Goal: Task Accomplishment & Management: Manage account settings

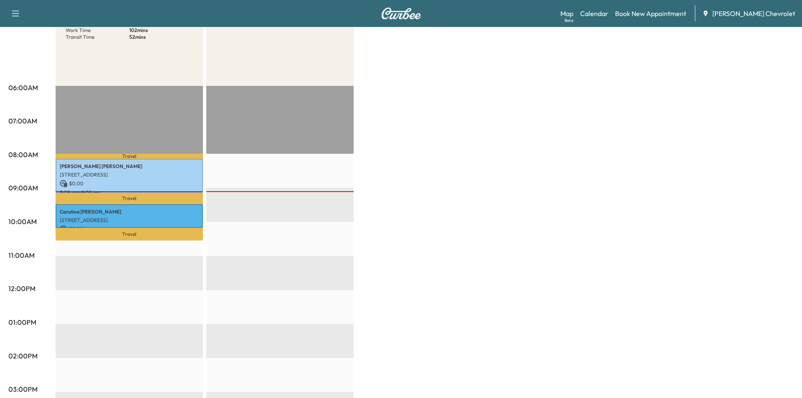
scroll to position [126, 0]
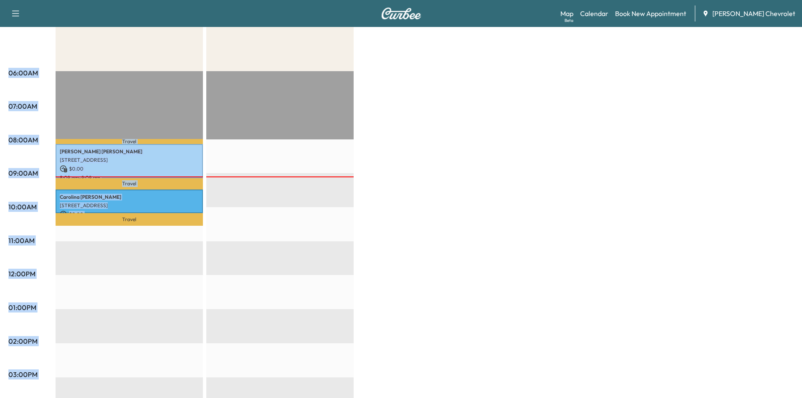
drag, startPoint x: 1, startPoint y: 242, endPoint x: 41, endPoint y: 243, distance: 39.6
click at [41, 243] on div "Mobile Service Schedule View and update your mobile appointment schedule. [DATE…" at bounding box center [401, 262] width 802 height 723
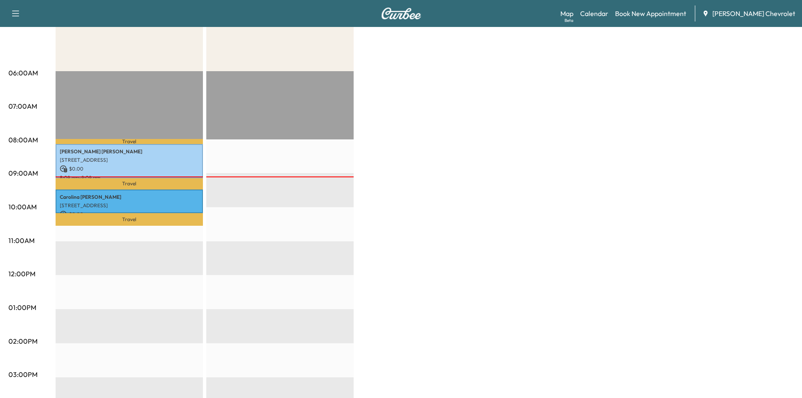
click at [41, 243] on div "06:00AM 07:00AM 08:00AM 09:00AM 10:00AM 11:00AM 12:00PM 01:00PM 02:00PM 03:00PM…" at bounding box center [31, 339] width 47 height 536
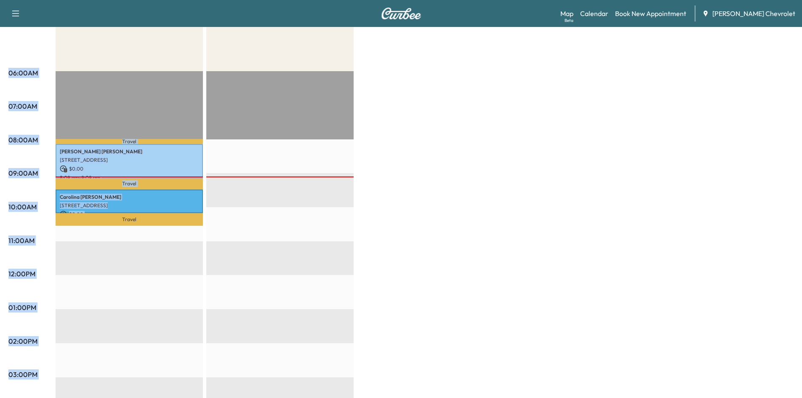
drag, startPoint x: 36, startPoint y: 239, endPoint x: 7, endPoint y: 241, distance: 28.7
click at [7, 242] on div "Mobile Service Schedule View and update your mobile appointment schedule. [DATE…" at bounding box center [401, 262] width 802 height 723
click at [7, 241] on div "Mobile Service Schedule View and update your mobile appointment schedule. [DATE…" at bounding box center [401, 262] width 802 height 723
drag, startPoint x: 34, startPoint y: 241, endPoint x: 12, endPoint y: 241, distance: 21.9
click at [8, 242] on div "06:00AM 07:00AM 08:00AM 09:00AM 10:00AM 11:00AM 12:00PM 01:00PM 02:00PM 03:00PM…" at bounding box center [31, 339] width 47 height 536
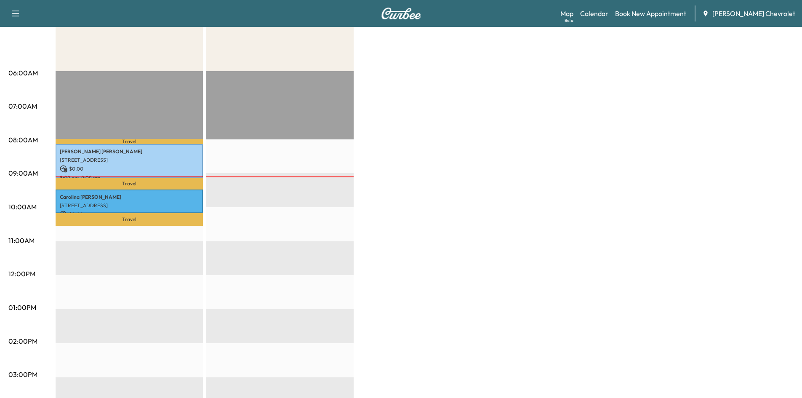
click at [12, 241] on p "11:00AM" at bounding box center [21, 240] width 26 height 10
click at [32, 242] on p "11:00AM" at bounding box center [21, 240] width 26 height 10
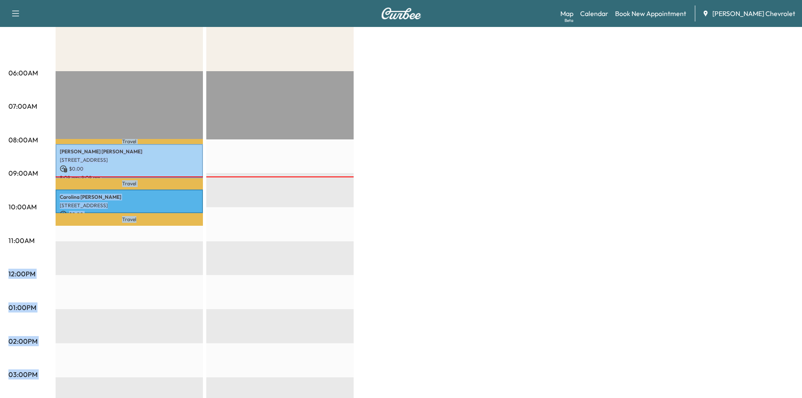
drag, startPoint x: 32, startPoint y: 242, endPoint x: 5, endPoint y: 239, distance: 27.5
click at [5, 239] on div "Mobile Service Schedule View and update your mobile appointment schedule. [DATE…" at bounding box center [401, 262] width 802 height 723
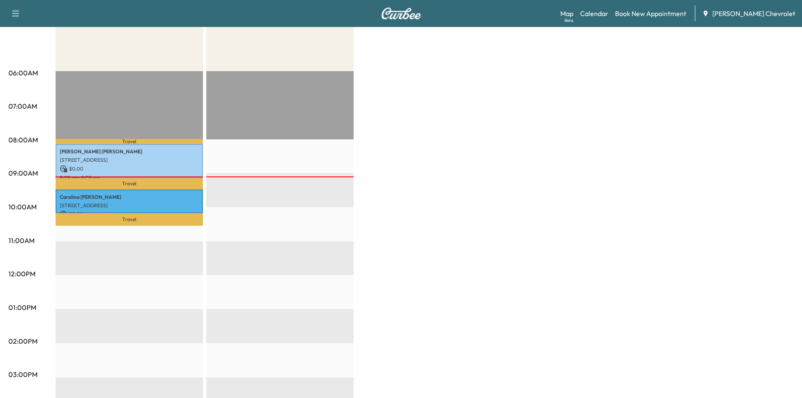
click at [8, 237] on p "11:00AM" at bounding box center [21, 240] width 26 height 10
drag, startPoint x: 8, startPoint y: 236, endPoint x: 35, endPoint y: 238, distance: 26.6
click at [35, 238] on div "06:00AM 07:00AM 08:00AM 09:00AM 10:00AM 11:00AM 12:00PM 01:00PM 02:00PM 03:00PM…" at bounding box center [31, 339] width 47 height 536
drag, startPoint x: 10, startPoint y: 241, endPoint x: 27, endPoint y: 241, distance: 17.3
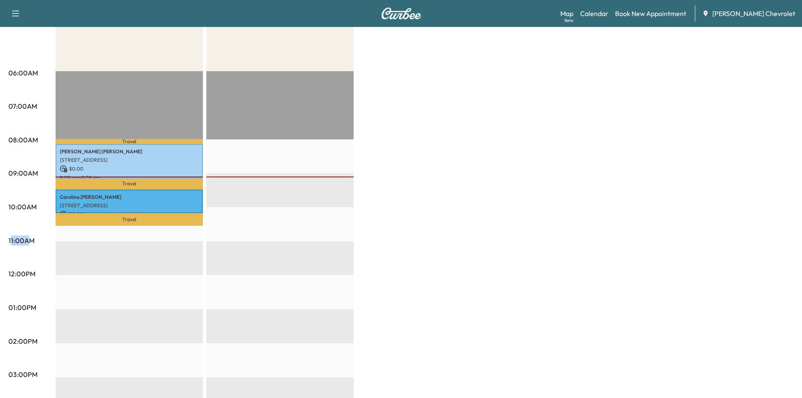
click at [27, 241] on p "11:00AM" at bounding box center [21, 240] width 26 height 10
click at [31, 242] on p "11:00AM" at bounding box center [21, 240] width 26 height 10
click at [603, 186] on div "BrightDrop Revenue $ 0.00 Work Time 102 mins Transit Time 52 mins Travel [PERSO…" at bounding box center [425, 299] width 738 height 631
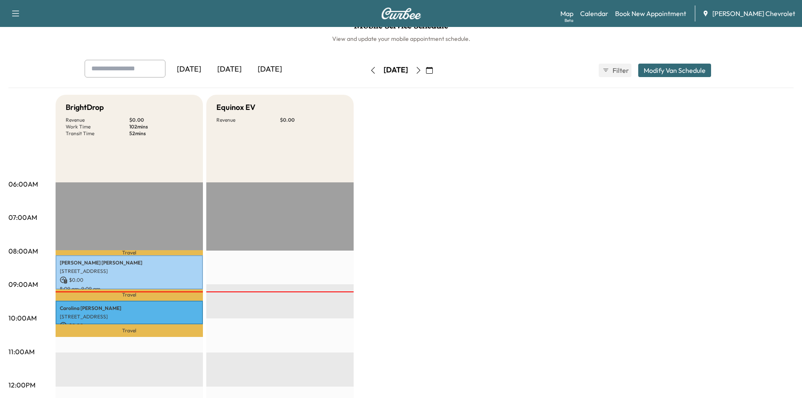
scroll to position [0, 0]
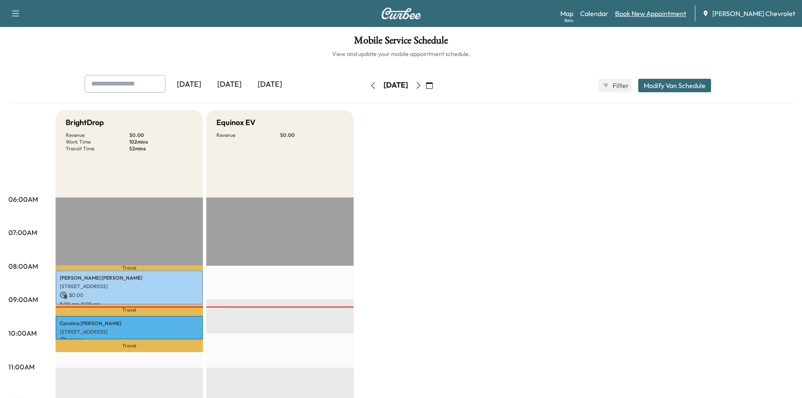
click at [657, 12] on link "Book New Appointment" at bounding box center [650, 13] width 71 height 10
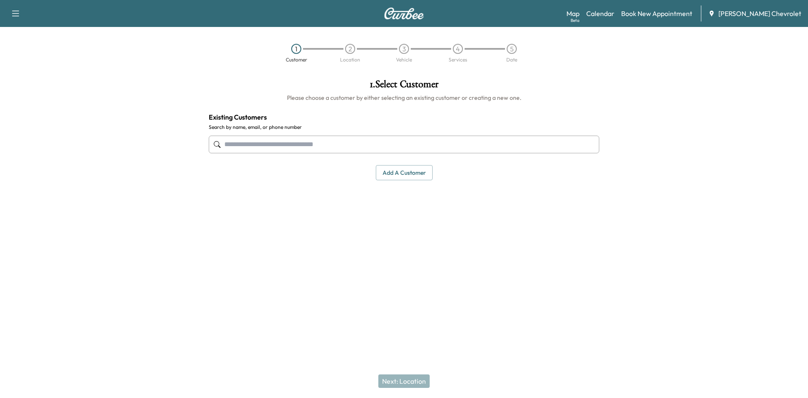
click at [373, 136] on input "text" at bounding box center [404, 145] width 391 height 18
click at [393, 177] on button "Add a customer" at bounding box center [404, 173] width 57 height 16
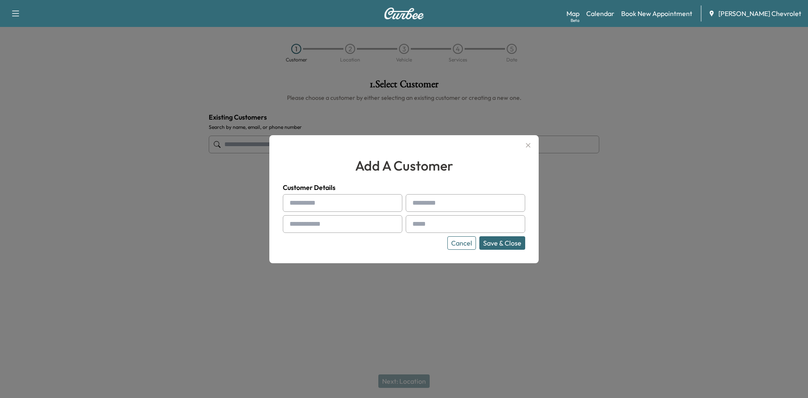
click at [338, 210] on input "text" at bounding box center [343, 203] width 120 height 18
click at [322, 202] on input "text" at bounding box center [343, 203] width 120 height 18
click at [369, 211] on input "text" at bounding box center [343, 203] width 120 height 18
drag, startPoint x: 317, startPoint y: 205, endPoint x: 224, endPoint y: 192, distance: 93.9
click at [235, 197] on div "add a customer Customer Details **** Cancel Save & Close" at bounding box center [404, 199] width 808 height 398
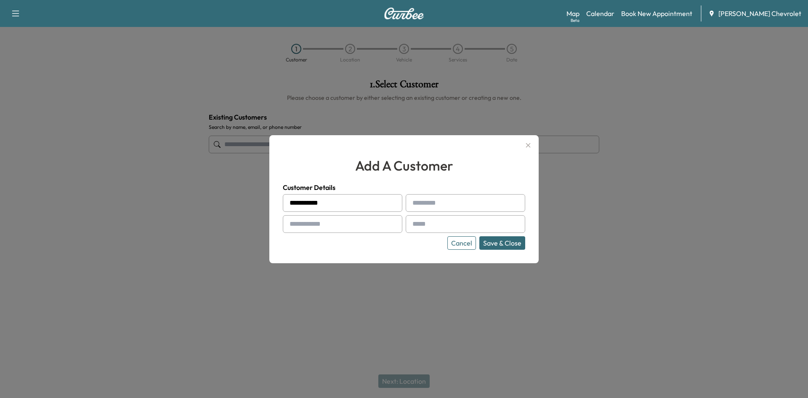
drag, startPoint x: 311, startPoint y: 204, endPoint x: 355, endPoint y: 205, distance: 44.6
click at [355, 205] on input "**********" at bounding box center [343, 203] width 120 height 18
drag, startPoint x: 328, startPoint y: 200, endPoint x: 460, endPoint y: 198, distance: 132.2
click at [460, 198] on input "text" at bounding box center [466, 203] width 120 height 18
drag, startPoint x: 310, startPoint y: 204, endPoint x: 361, endPoint y: 199, distance: 51.2
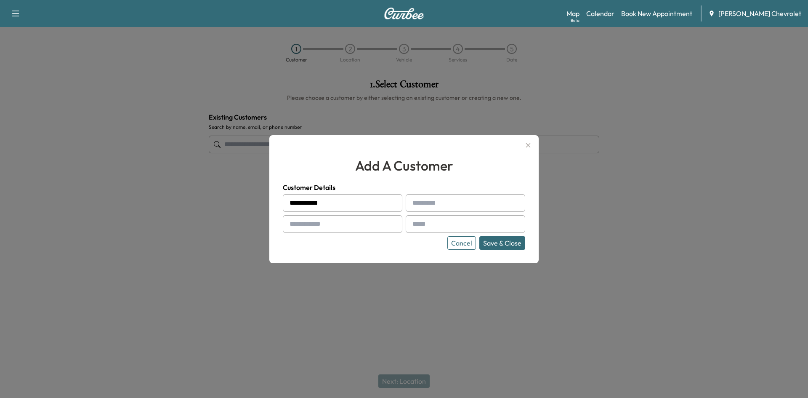
click at [355, 202] on input "**********" at bounding box center [343, 203] width 120 height 18
type input "****"
click at [439, 209] on input "text" at bounding box center [466, 203] width 120 height 18
type input "******"
drag, startPoint x: 370, startPoint y: 231, endPoint x: 365, endPoint y: 231, distance: 5.5
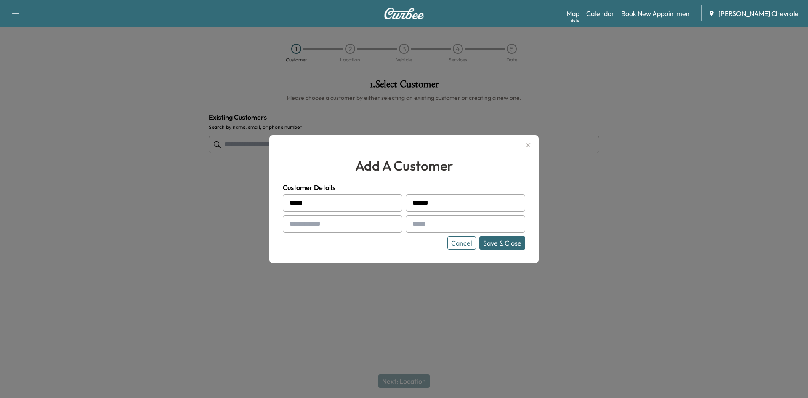
click at [370, 231] on input "text" at bounding box center [343, 224] width 120 height 18
click at [351, 232] on input "text" at bounding box center [343, 224] width 120 height 18
paste input "**********"
type input "**********"
drag, startPoint x: 436, startPoint y: 228, endPoint x: 510, endPoint y: 214, distance: 75.0
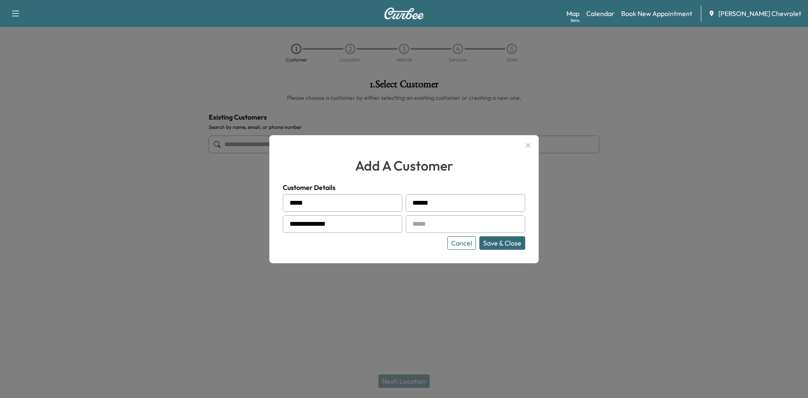
click at [436, 228] on input "text" at bounding box center [466, 224] width 120 height 18
click at [423, 226] on input "text" at bounding box center [466, 224] width 120 height 18
paste input "**********"
type input "**********"
click at [503, 239] on button "Save & Close" at bounding box center [502, 242] width 46 height 13
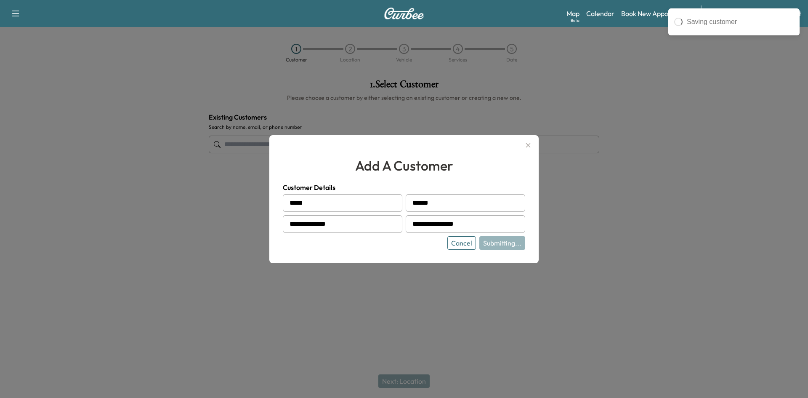
type input "**********"
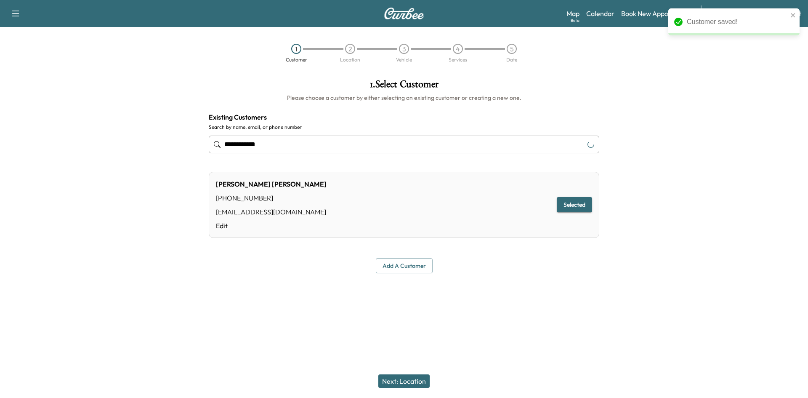
click at [406, 375] on button "Next: Location" at bounding box center [403, 380] width 51 height 13
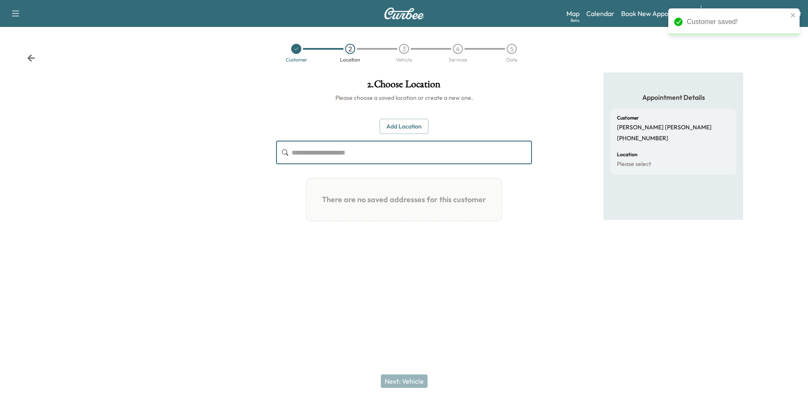
click at [333, 157] on input "text" at bounding box center [412, 153] width 240 height 24
click at [391, 126] on button "Add Location" at bounding box center [404, 127] width 49 height 16
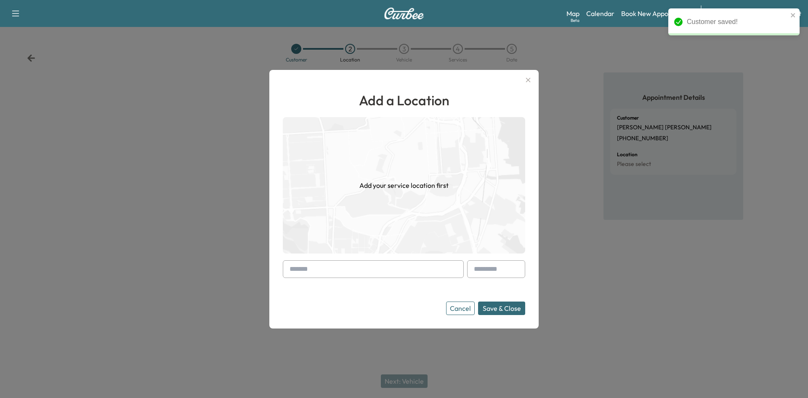
click at [298, 274] on input "text" at bounding box center [373, 269] width 181 height 18
paste input "**********"
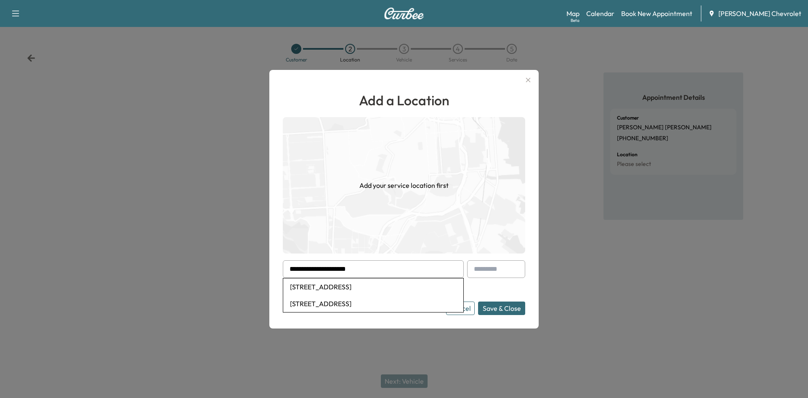
click at [389, 286] on li "[STREET_ADDRESS]" at bounding box center [373, 286] width 180 height 17
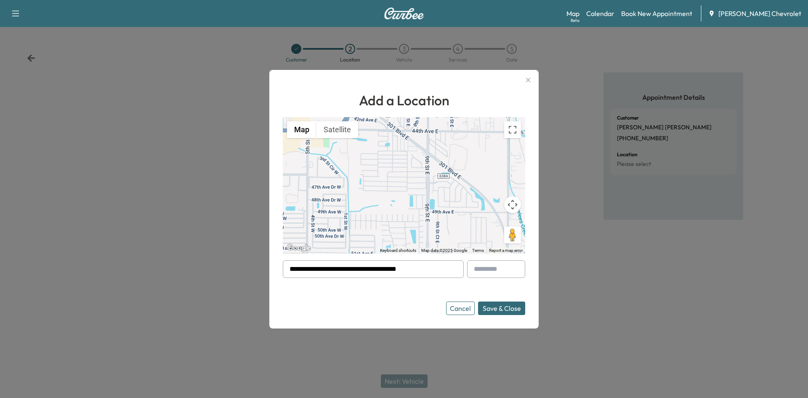
click at [423, 273] on input "**********" at bounding box center [373, 269] width 181 height 18
type input "**********"
click at [478, 301] on button "Save & Close" at bounding box center [501, 307] width 47 height 13
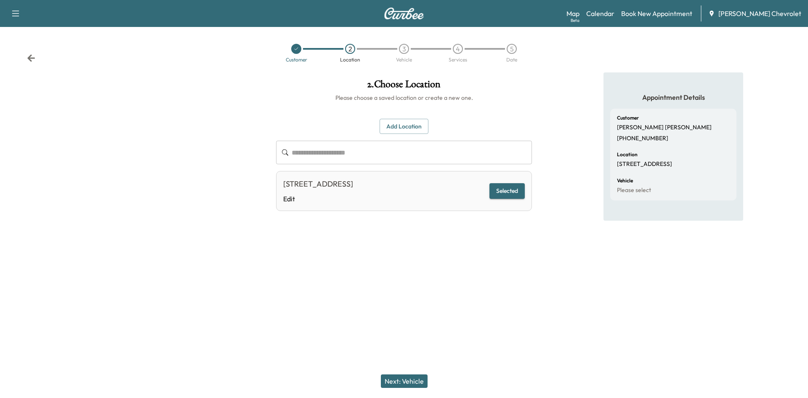
click at [395, 391] on div "Next: Vehicle" at bounding box center [404, 381] width 808 height 34
click at [396, 384] on button "Next: Vehicle" at bounding box center [404, 380] width 47 height 13
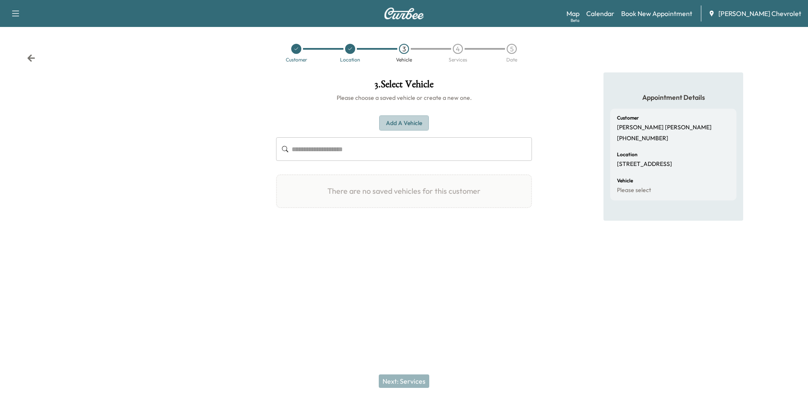
click at [418, 122] on button "Add a Vehicle" at bounding box center [404, 123] width 50 height 16
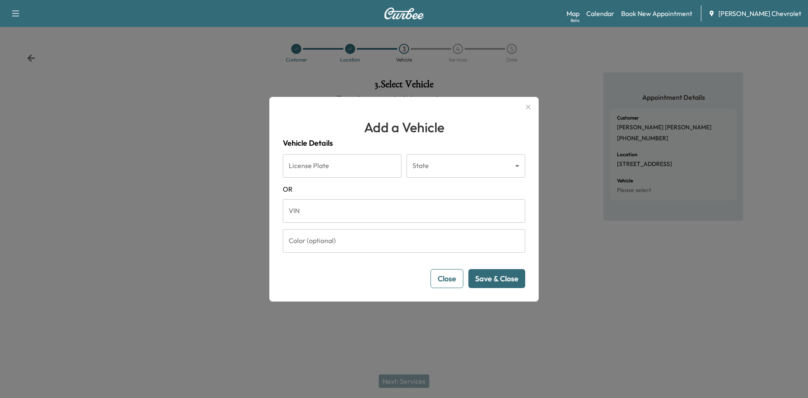
drag, startPoint x: 279, startPoint y: 223, endPoint x: 311, endPoint y: 204, distance: 37.2
click at [279, 223] on div "Add a Vehicle Vehicle Details License Plate License Plate State ​ State [US_STA…" at bounding box center [403, 199] width 269 height 205
click at [311, 204] on input "VIN" at bounding box center [404, 211] width 242 height 24
paste input "**********"
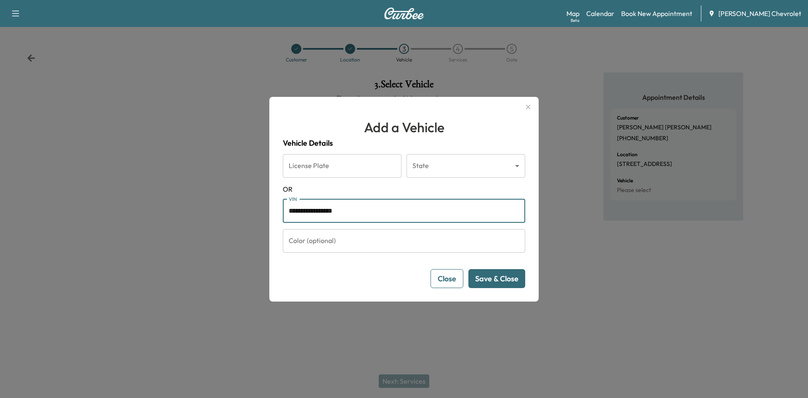
type input "**********"
click at [483, 276] on button "Save & Close" at bounding box center [496, 278] width 57 height 19
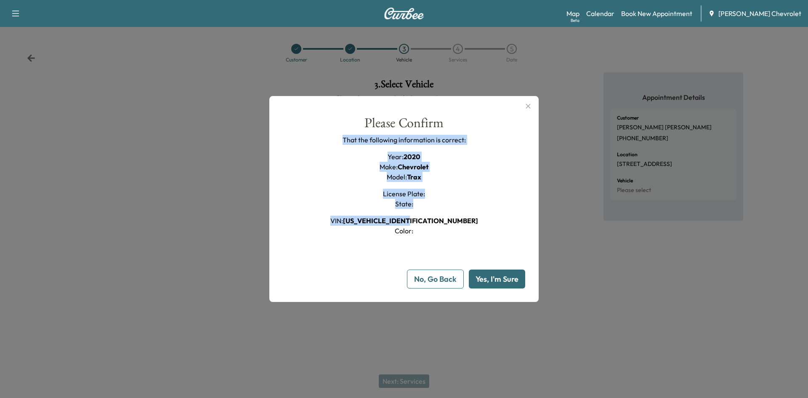
drag, startPoint x: 325, startPoint y: 135, endPoint x: 456, endPoint y: 218, distance: 155.4
click at [455, 216] on div "Please Confirm That the following information is correct: Year : 2020 Make : Ch…" at bounding box center [404, 176] width 242 height 120
click at [466, 228] on div "Please Confirm That the following information is correct: Year : 2020 Make : Ch…" at bounding box center [404, 176] width 242 height 120
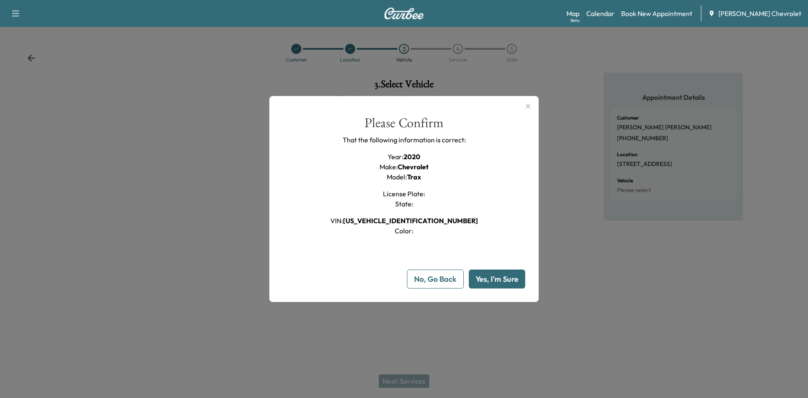
click at [496, 277] on button "Yes, I'm Sure" at bounding box center [497, 278] width 56 height 19
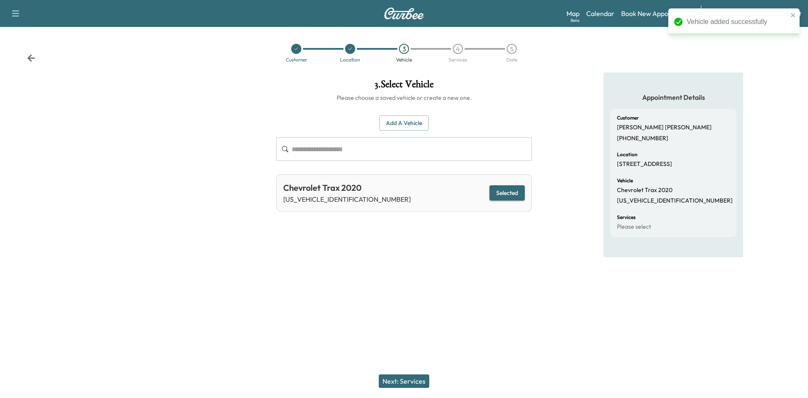
click at [418, 376] on button "Next: Services" at bounding box center [404, 380] width 51 height 13
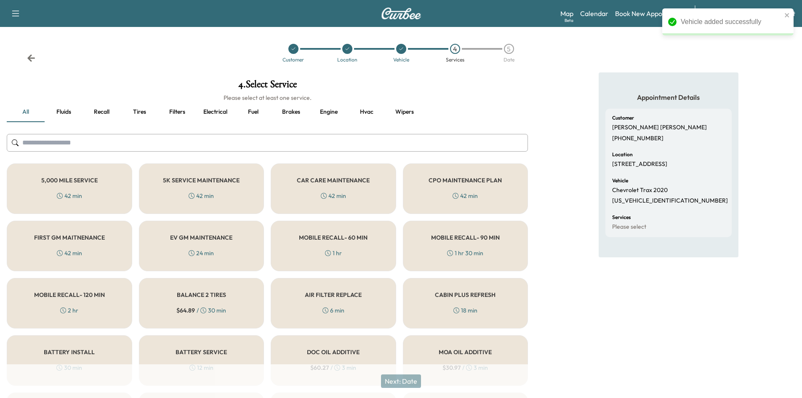
click at [223, 142] on input "text" at bounding box center [267, 143] width 521 height 18
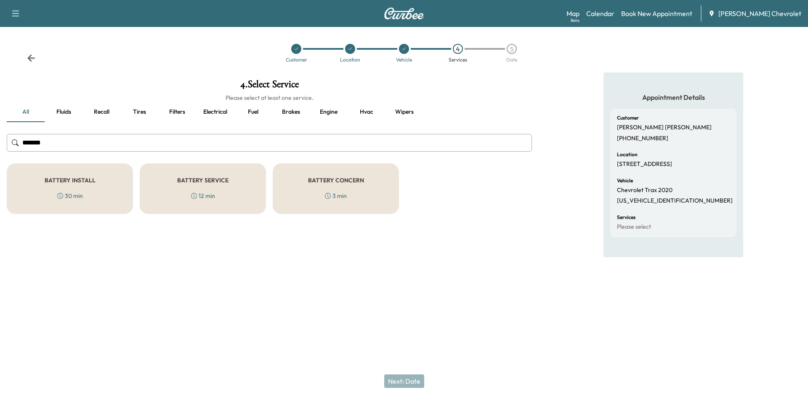
type input "*******"
click at [55, 202] on div "BATTERY INSTALL 30 min" at bounding box center [70, 188] width 126 height 51
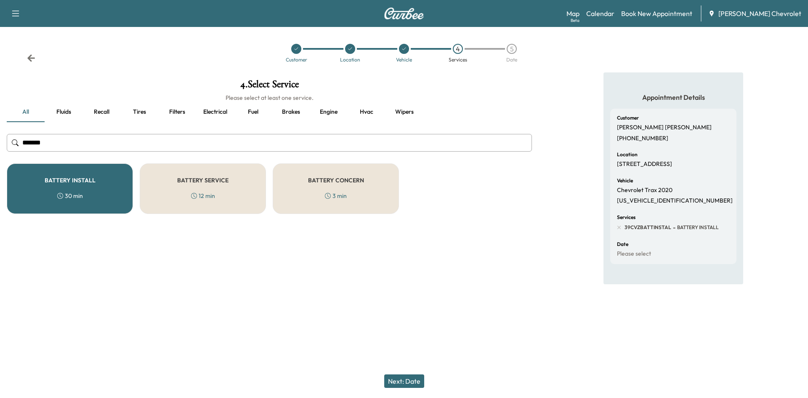
click at [398, 379] on button "Next: Date" at bounding box center [404, 380] width 40 height 13
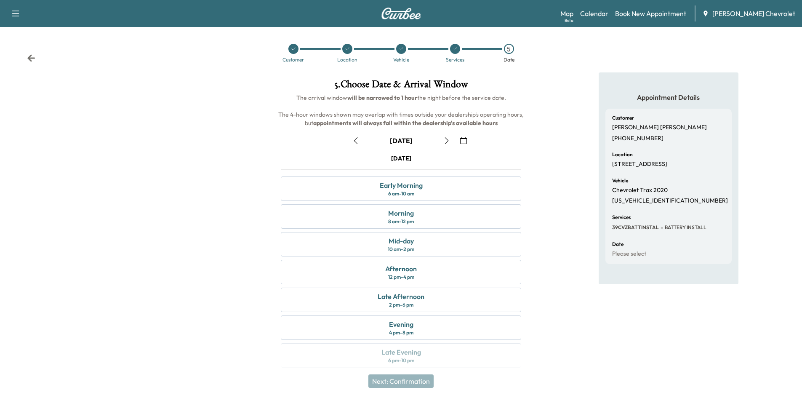
scroll to position [7, 0]
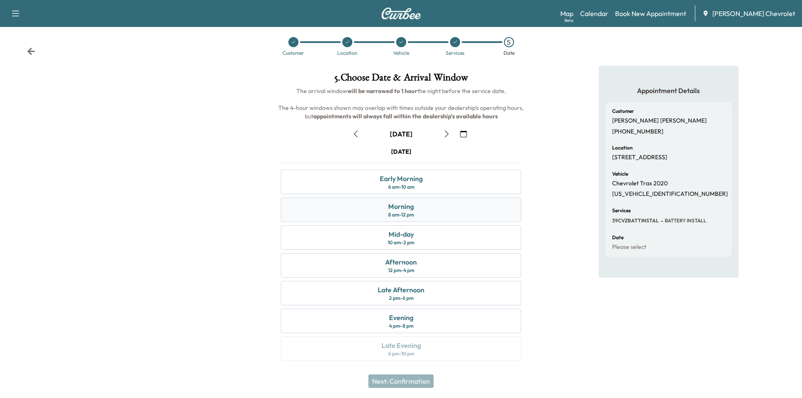
click at [405, 213] on div "8 am - 12 pm" at bounding box center [401, 214] width 26 height 7
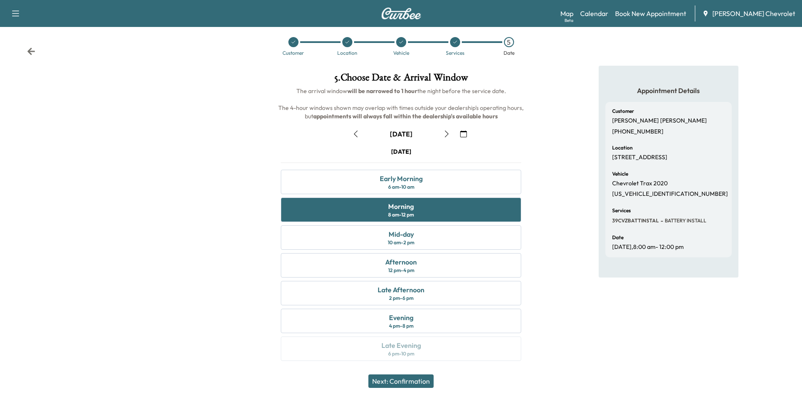
click at [391, 382] on button "Next: Confirmation" at bounding box center [400, 380] width 65 height 13
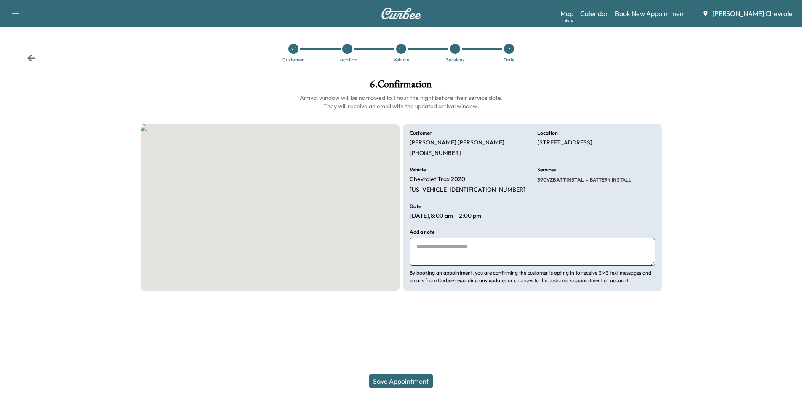
scroll to position [0, 0]
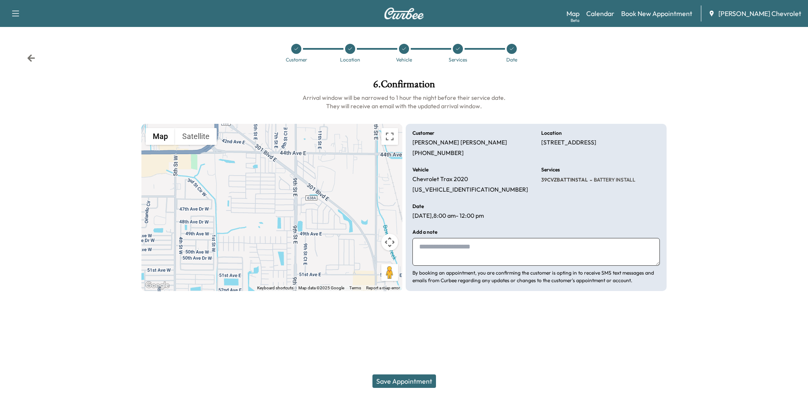
click at [449, 242] on textarea at bounding box center [535, 252] width 247 height 28
drag, startPoint x: 620, startPoint y: 179, endPoint x: 522, endPoint y: 181, distance: 98.1
click at [522, 182] on div "**********" at bounding box center [536, 208] width 261 height 168
drag, startPoint x: 522, startPoint y: 177, endPoint x: 475, endPoint y: 165, distance: 48.2
click at [521, 177] on div "Vehicle Chevrolet Trax 2020 [US_VEHICLE_IDENTIFICATION_NUMBER]" at bounding box center [471, 180] width 119 height 27
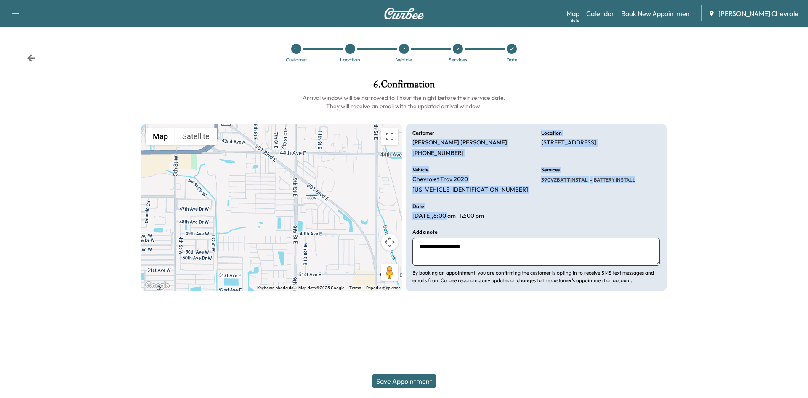
drag, startPoint x: 414, startPoint y: 140, endPoint x: 539, endPoint y: 221, distance: 149.4
click at [471, 217] on div "**********" at bounding box center [536, 208] width 261 height 168
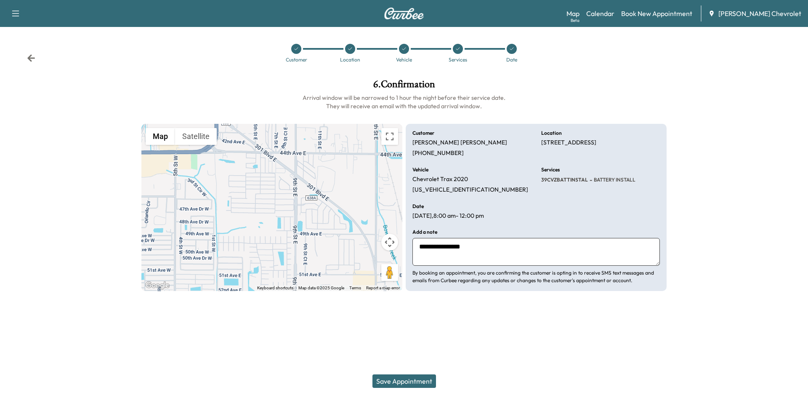
drag, startPoint x: 564, startPoint y: 226, endPoint x: 542, endPoint y: 215, distance: 25.2
click at [564, 225] on div "**********" at bounding box center [536, 208] width 261 height 168
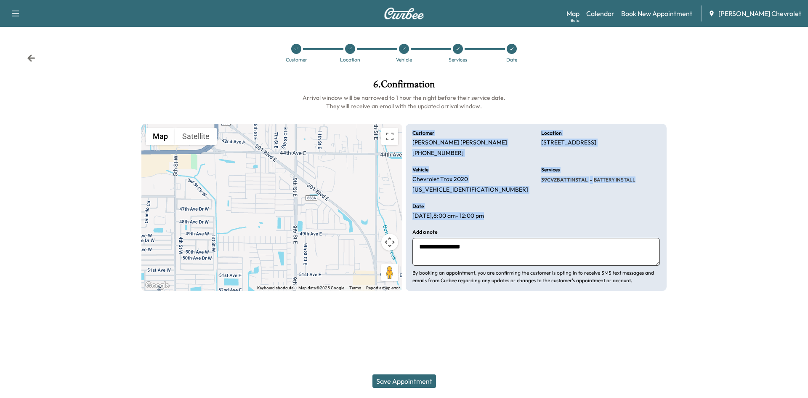
drag, startPoint x: 412, startPoint y: 134, endPoint x: 502, endPoint y: 214, distance: 119.8
click at [498, 216] on div "**********" at bounding box center [536, 208] width 261 height 168
click at [502, 214] on div "Date [DATE] 8:00 am - 12:00 pm" at bounding box center [471, 212] width 119 height 16
drag, startPoint x: 412, startPoint y: 128, endPoint x: 528, endPoint y: 234, distance: 157.3
click at [522, 234] on div "**********" at bounding box center [536, 208] width 261 height 168
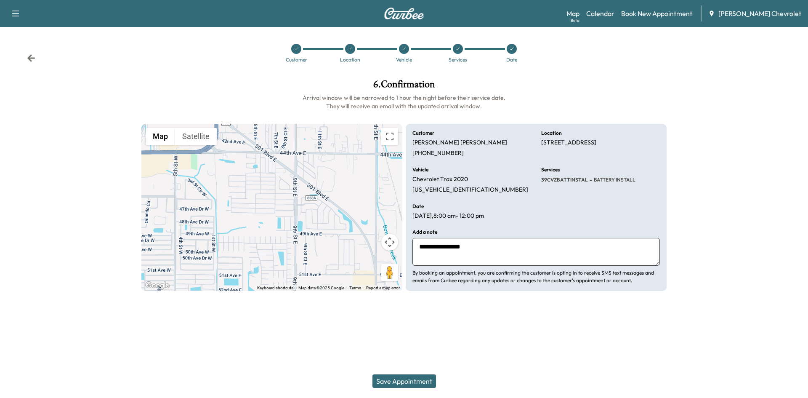
click at [528, 234] on div "**********" at bounding box center [535, 256] width 247 height 55
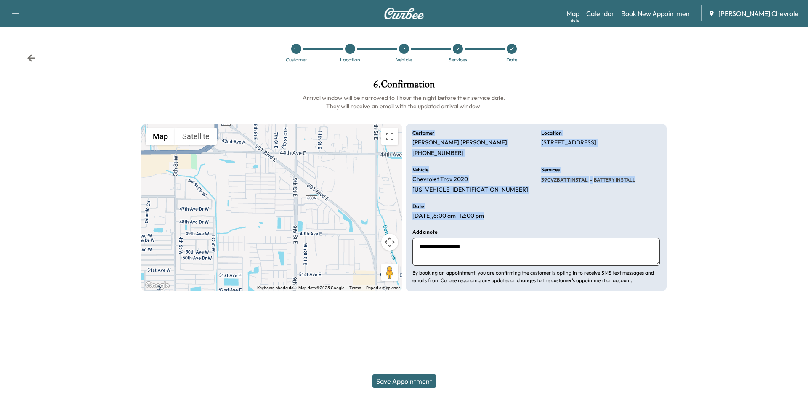
drag, startPoint x: 410, startPoint y: 136, endPoint x: 518, endPoint y: 213, distance: 133.0
click at [517, 213] on div "**********" at bounding box center [536, 208] width 261 height 168
click at [518, 213] on div "Date [DATE] 8:00 am - 12:00 pm" at bounding box center [471, 212] width 119 height 16
drag, startPoint x: 412, startPoint y: 136, endPoint x: 617, endPoint y: 205, distance: 216.6
click at [616, 205] on div "**********" at bounding box center [536, 208] width 261 height 168
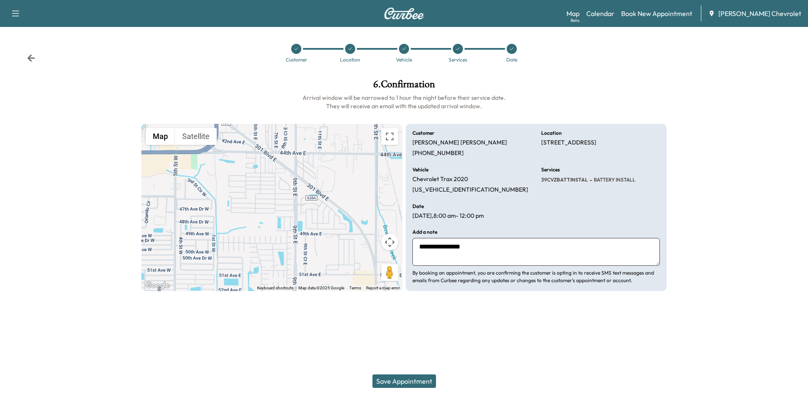
click at [619, 205] on div "**********" at bounding box center [536, 208] width 261 height 168
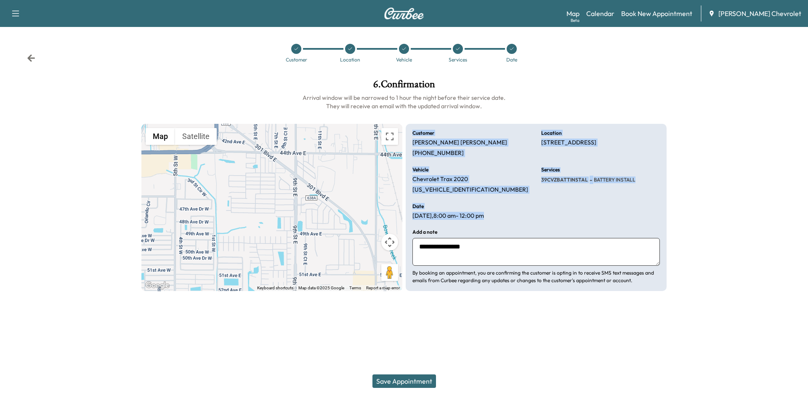
drag, startPoint x: 411, startPoint y: 131, endPoint x: 516, endPoint y: 221, distance: 138.2
click at [514, 223] on div "**********" at bounding box center [536, 208] width 261 height 168
click at [516, 221] on div "**********" at bounding box center [536, 208] width 261 height 168
drag, startPoint x: 409, startPoint y: 130, endPoint x: 543, endPoint y: 220, distance: 161.3
click at [525, 228] on div "**********" at bounding box center [536, 208] width 261 height 168
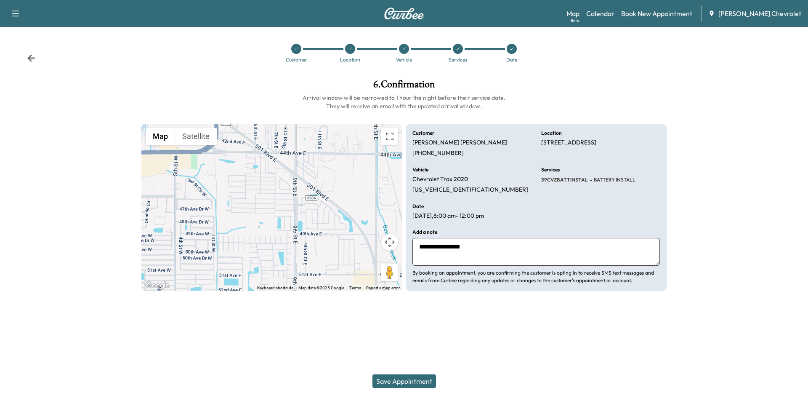
click at [543, 220] on div "**********" at bounding box center [536, 208] width 261 height 168
drag, startPoint x: 540, startPoint y: 208, endPoint x: 617, endPoint y: 191, distance: 78.9
click at [541, 207] on div "**********" at bounding box center [536, 208] width 261 height 168
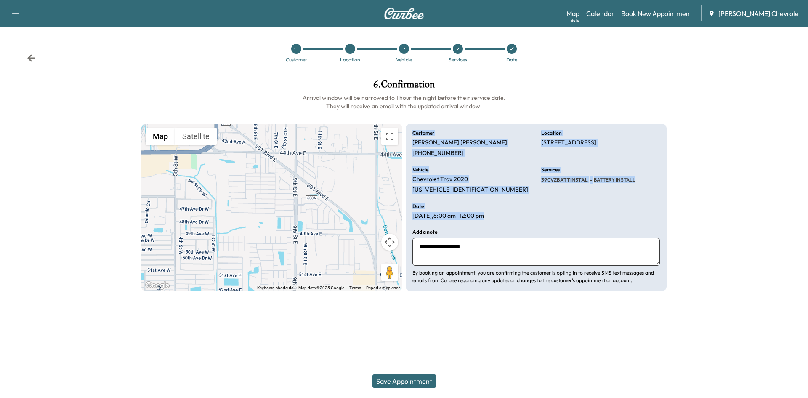
drag, startPoint x: 410, startPoint y: 130, endPoint x: 516, endPoint y: 215, distance: 136.0
click at [516, 215] on div "**********" at bounding box center [536, 208] width 261 height 168
drag, startPoint x: 516, startPoint y: 215, endPoint x: 500, endPoint y: 203, distance: 20.2
click at [517, 215] on div "Date [DATE] 8:00 am - 12:00 pm" at bounding box center [471, 212] width 119 height 16
click at [405, 129] on div "**********" at bounding box center [403, 208] width 525 height 168
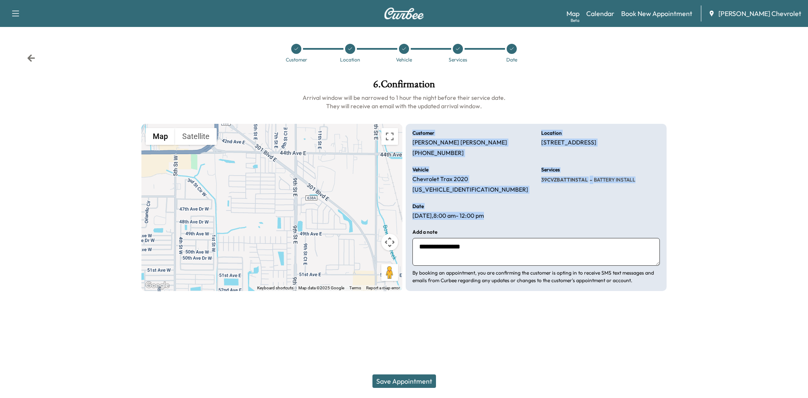
drag, startPoint x: 409, startPoint y: 130, endPoint x: 530, endPoint y: 214, distance: 147.5
click at [530, 214] on div "**********" at bounding box center [536, 208] width 261 height 168
drag, startPoint x: 530, startPoint y: 214, endPoint x: 478, endPoint y: 184, distance: 59.8
click at [530, 215] on div "Date [DATE] 8:00 am - 12:00 pm" at bounding box center [471, 212] width 119 height 16
click at [414, 132] on h6 "Customer" at bounding box center [423, 132] width 22 height 5
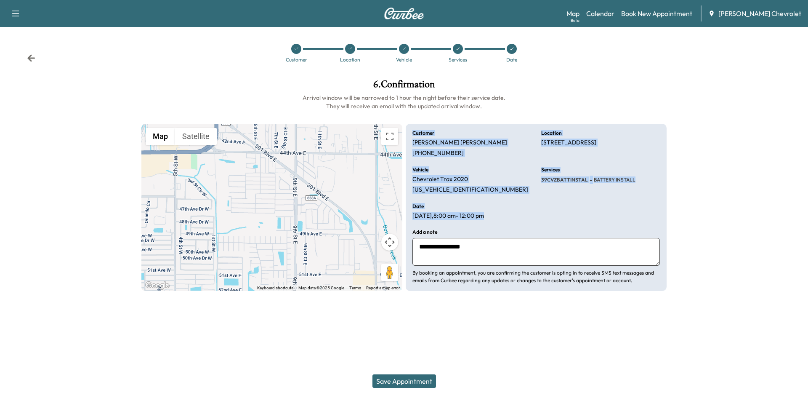
drag, startPoint x: 411, startPoint y: 130, endPoint x: 520, endPoint y: 215, distance: 138.6
click at [520, 215] on div "**********" at bounding box center [536, 208] width 261 height 168
click at [520, 215] on div "Date [DATE] 8:00 am - 12:00 pm" at bounding box center [471, 212] width 119 height 16
drag, startPoint x: 409, startPoint y: 127, endPoint x: 515, endPoint y: 228, distance: 146.8
click at [515, 228] on div "**********" at bounding box center [536, 208] width 261 height 168
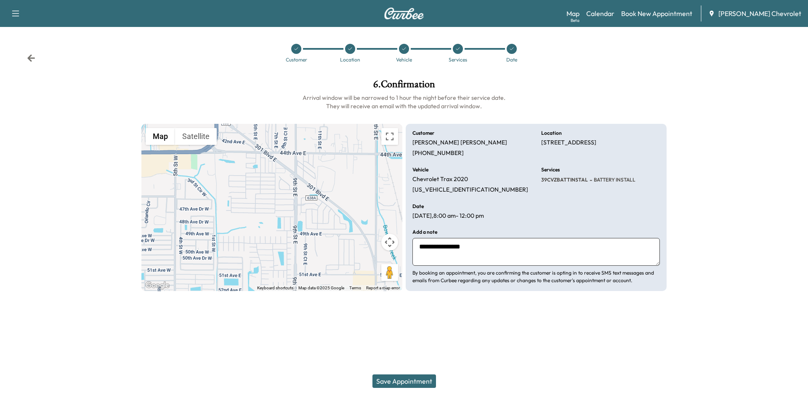
click at [515, 228] on div "**********" at bounding box center [536, 208] width 261 height 168
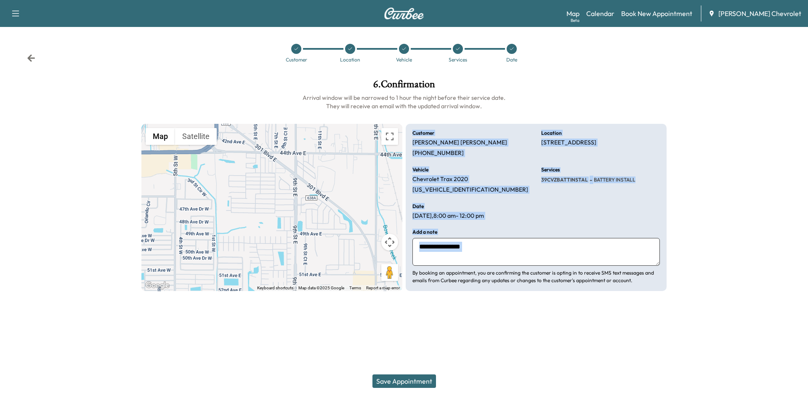
drag, startPoint x: 412, startPoint y: 127, endPoint x: 577, endPoint y: 225, distance: 191.9
click at [577, 225] on div "**********" at bounding box center [536, 208] width 261 height 168
drag, startPoint x: 413, startPoint y: 134, endPoint x: 497, endPoint y: 214, distance: 115.5
click at [497, 214] on div "**********" at bounding box center [536, 208] width 261 height 168
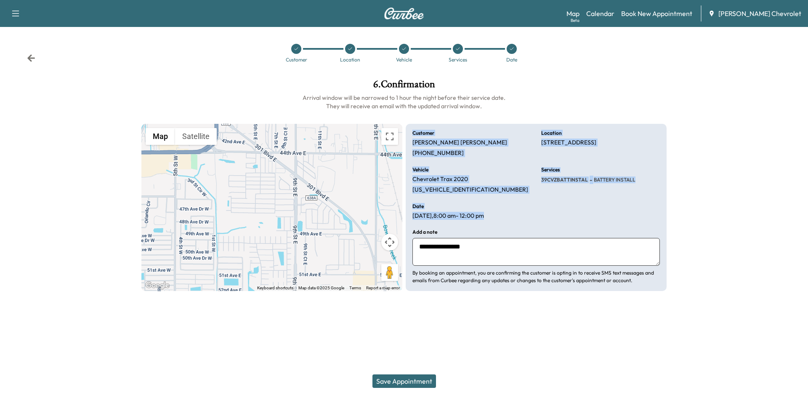
click at [497, 214] on div "Date [DATE] 8:00 am - 12:00 pm" at bounding box center [471, 212] width 119 height 16
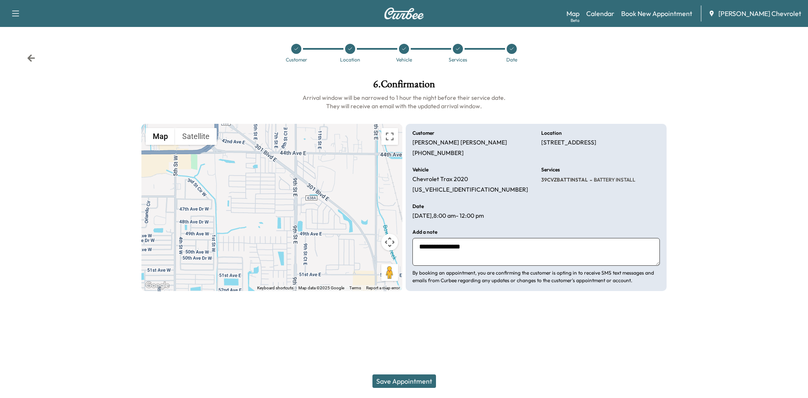
click at [494, 248] on textarea "**********" at bounding box center [535, 252] width 247 height 28
drag, startPoint x: 539, startPoint y: 142, endPoint x: 558, endPoint y: 150, distance: 20.0
click at [558, 150] on div "**********" at bounding box center [536, 208] width 261 height 168
click at [558, 146] on p "[STREET_ADDRESS]" at bounding box center [568, 143] width 55 height 8
click at [540, 141] on div "**********" at bounding box center [536, 208] width 261 height 168
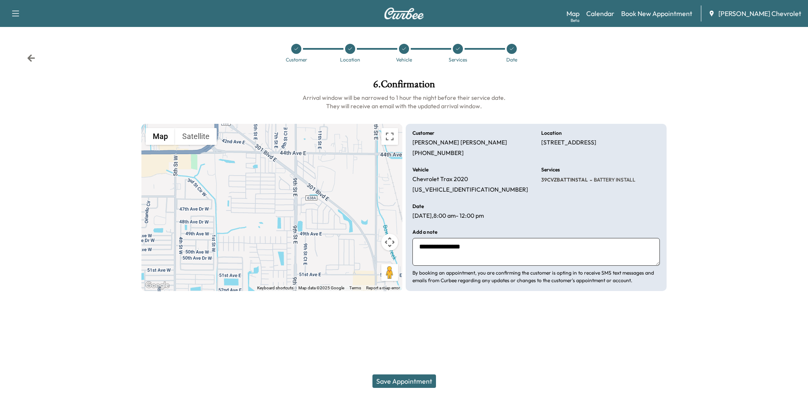
click at [538, 248] on textarea "**********" at bounding box center [535, 252] width 247 height 28
click at [484, 247] on textarea "**********" at bounding box center [535, 252] width 247 height 28
type textarea "**********"
click at [497, 150] on div "Customer [PERSON_NAME] [PHONE_NUMBER]" at bounding box center [471, 143] width 119 height 27
drag, startPoint x: 373, startPoint y: 83, endPoint x: 455, endPoint y: 86, distance: 81.3
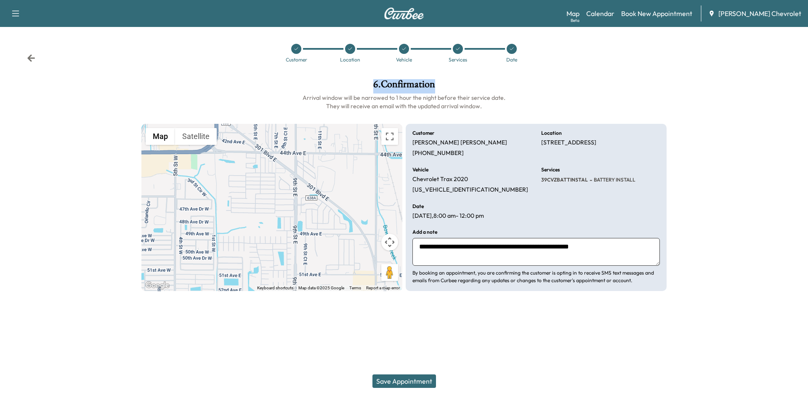
click at [455, 86] on h1 "6 . Confirmation" at bounding box center [403, 86] width 525 height 14
drag, startPoint x: 357, startPoint y: 85, endPoint x: 505, endPoint y: 96, distance: 148.5
click at [505, 96] on div "6 . Confirmation Arrival window will be narrowed to 1 hour the night before the…" at bounding box center [403, 94] width 525 height 31
click at [506, 96] on h6 "Arrival window will be narrowed to 1 hour the night before their service date. …" at bounding box center [403, 101] width 525 height 17
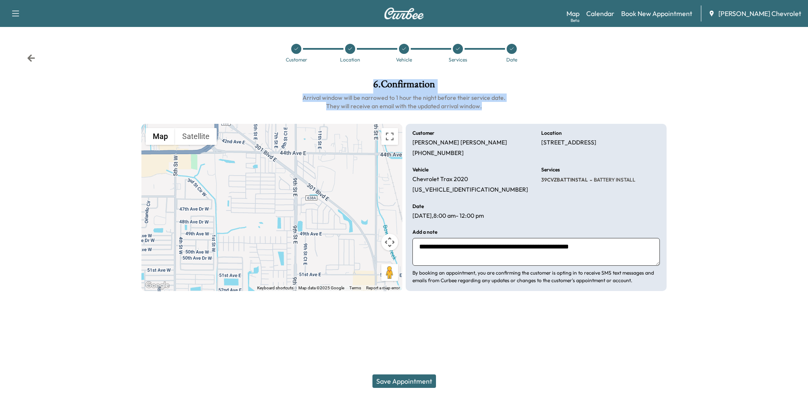
drag, startPoint x: 368, startPoint y: 77, endPoint x: 490, endPoint y: 106, distance: 125.9
click at [488, 106] on div "**********" at bounding box center [404, 184] width 539 height 225
drag, startPoint x: 500, startPoint y: 106, endPoint x: 335, endPoint y: 77, distance: 167.9
click at [500, 106] on h6 "Arrival window will be narrowed to 1 hour the night before their service date. …" at bounding box center [403, 101] width 525 height 17
drag, startPoint x: 363, startPoint y: 83, endPoint x: 380, endPoint y: 81, distance: 17.3
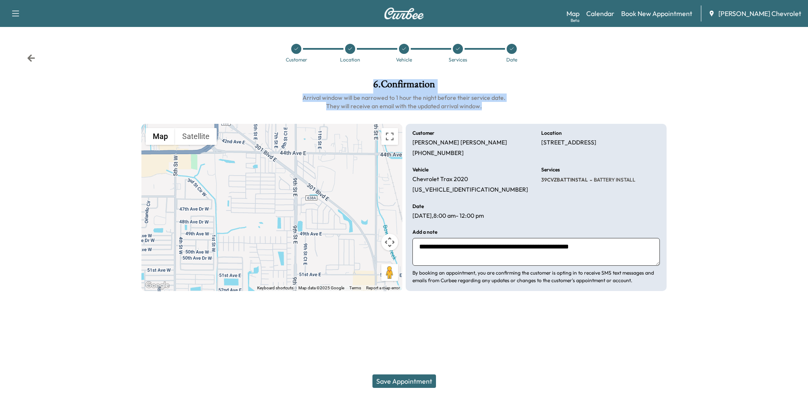
click at [363, 83] on h1 "6 . Confirmation" at bounding box center [403, 86] width 525 height 14
click at [380, 81] on h1 "6 . Confirmation" at bounding box center [403, 86] width 525 height 14
drag, startPoint x: 374, startPoint y: 84, endPoint x: 513, endPoint y: 116, distance: 142.6
click at [493, 112] on div "**********" at bounding box center [404, 184] width 539 height 225
click at [513, 116] on div "**********" at bounding box center [404, 184] width 539 height 225
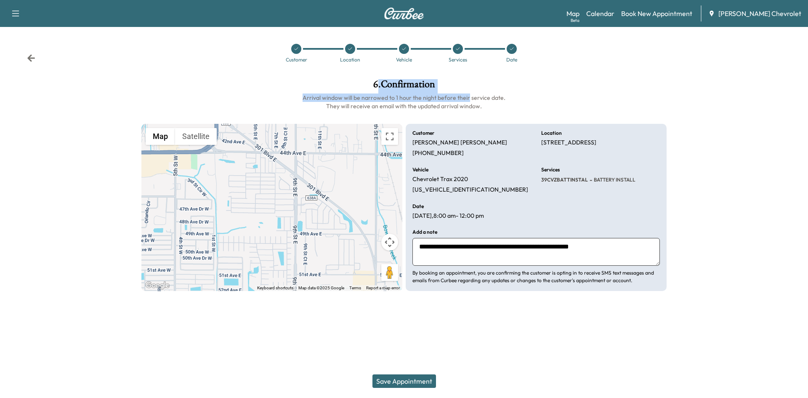
drag, startPoint x: 377, startPoint y: 90, endPoint x: 477, endPoint y: 106, distance: 101.9
click at [470, 102] on div "6 . Confirmation Arrival window will be narrowed to 1 hour the night before the…" at bounding box center [403, 94] width 525 height 31
click at [463, 105] on h6 "Arrival window will be narrowed to 1 hour the night before their service date. …" at bounding box center [403, 101] width 525 height 17
drag, startPoint x: 369, startPoint y: 88, endPoint x: 474, endPoint y: 108, distance: 107.6
click at [474, 108] on div "6 . Confirmation Arrival window will be narrowed to 1 hour the night before the…" at bounding box center [403, 94] width 525 height 31
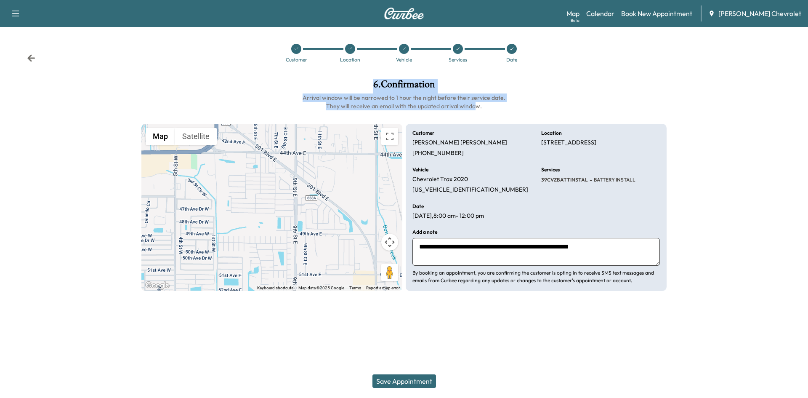
click at [475, 108] on h6 "Arrival window will be narrowed to 1 hour the night before their service date. …" at bounding box center [403, 101] width 525 height 17
drag, startPoint x: 374, startPoint y: 82, endPoint x: 495, endPoint y: 111, distance: 125.0
click at [495, 110] on div "6 . Confirmation Arrival window will be narrowed to 1 hour the night before the…" at bounding box center [403, 94] width 525 height 31
click at [495, 111] on div "**********" at bounding box center [404, 184] width 539 height 225
drag, startPoint x: 370, startPoint y: 82, endPoint x: 490, endPoint y: 104, distance: 122.3
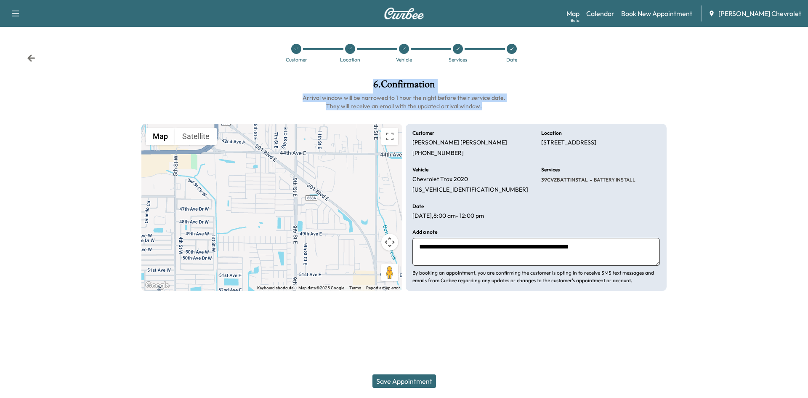
click at [490, 104] on div "6 . Confirmation Arrival window will be narrowed to 1 hour the night before the…" at bounding box center [403, 94] width 525 height 31
click at [490, 104] on h6 "Arrival window will be narrowed to 1 hour the night before their service date. …" at bounding box center [403, 101] width 525 height 17
drag, startPoint x: 370, startPoint y: 85, endPoint x: 482, endPoint y: 107, distance: 113.7
click at [482, 107] on div "6 . Confirmation Arrival window will be narrowed to 1 hour the night before the…" at bounding box center [403, 94] width 525 height 31
click at [482, 107] on h6 "Arrival window will be narrowed to 1 hour the night before their service date. …" at bounding box center [403, 101] width 525 height 17
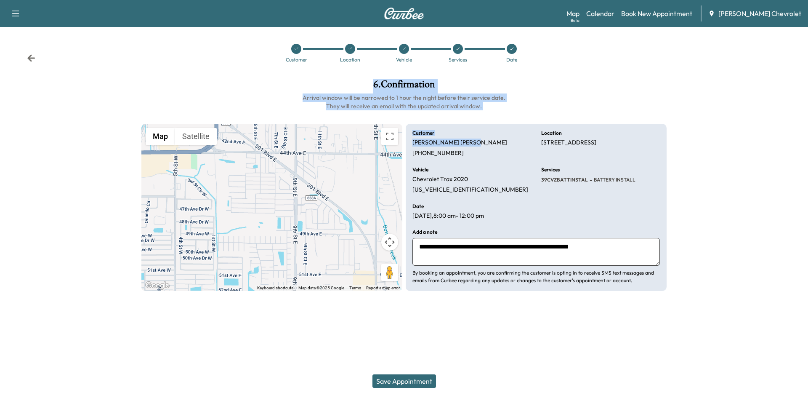
drag, startPoint x: 365, startPoint y: 78, endPoint x: 497, endPoint y: 118, distance: 138.5
click at [497, 118] on div "**********" at bounding box center [404, 184] width 539 height 225
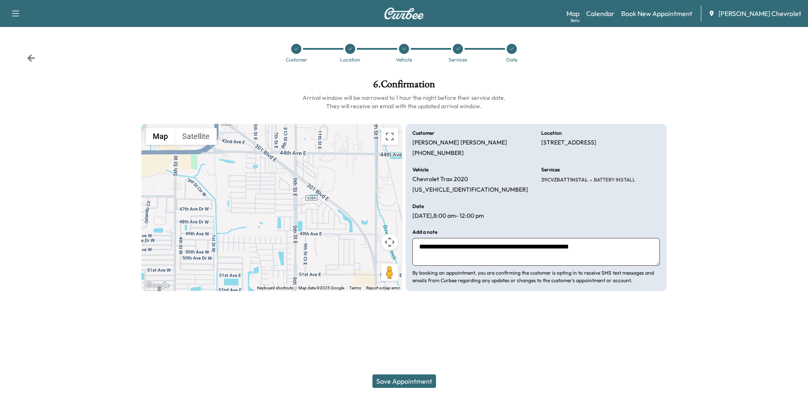
drag, startPoint x: 355, startPoint y: 82, endPoint x: 413, endPoint y: 88, distance: 58.5
click at [364, 82] on h1 "6 . Confirmation" at bounding box center [403, 86] width 525 height 14
drag, startPoint x: 420, startPoint y: 90, endPoint x: 429, endPoint y: 93, distance: 9.3
click at [429, 93] on div "6 . Confirmation Arrival window will be narrowed to 1 hour the night before the…" at bounding box center [403, 94] width 525 height 31
click at [336, 74] on div "**********" at bounding box center [404, 184] width 539 height 225
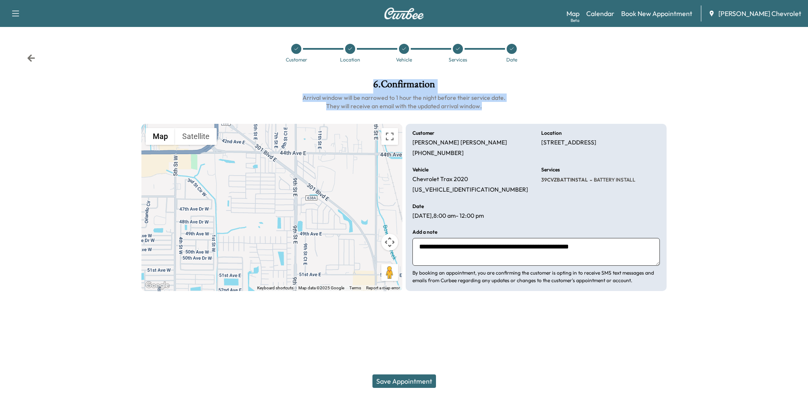
drag, startPoint x: 389, startPoint y: 85, endPoint x: 490, endPoint y: 108, distance: 102.6
click at [490, 108] on div "6 . Confirmation Arrival window will be narrowed to 1 hour the night before the…" at bounding box center [403, 94] width 525 height 31
click at [490, 108] on h6 "Arrival window will be narrowed to 1 hour the night before their service date. …" at bounding box center [403, 101] width 525 height 17
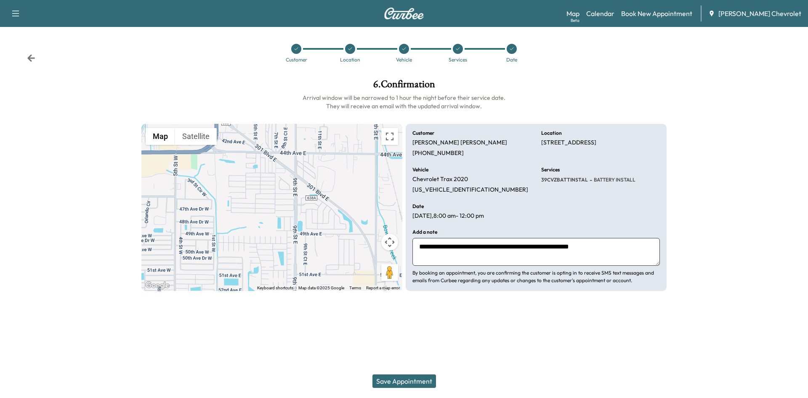
click at [426, 381] on button "Save Appointment" at bounding box center [405, 380] width 64 height 13
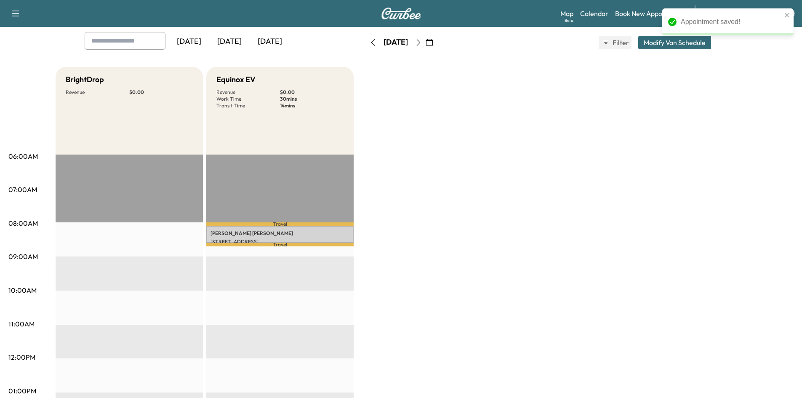
scroll to position [42, 0]
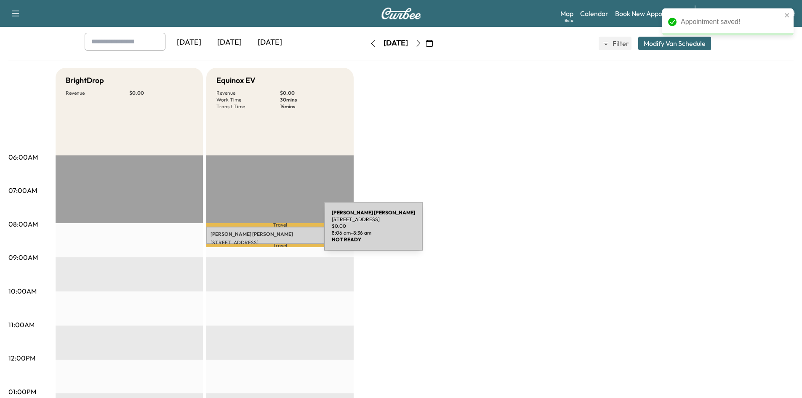
click at [261, 231] on p "[PERSON_NAME]" at bounding box center [279, 234] width 139 height 7
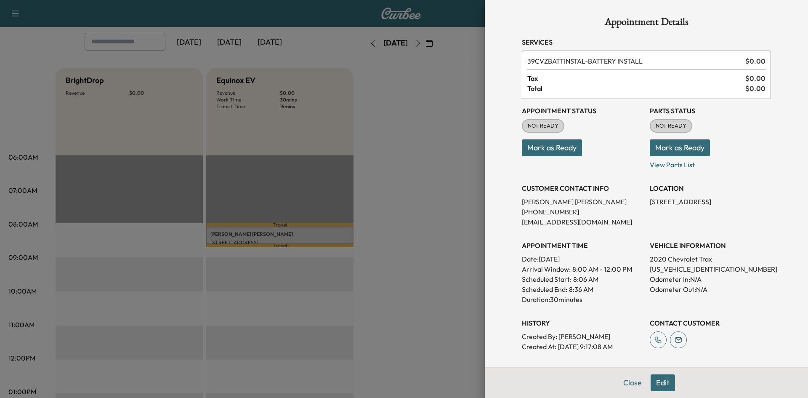
click at [651, 386] on button "Edit" at bounding box center [663, 382] width 24 height 17
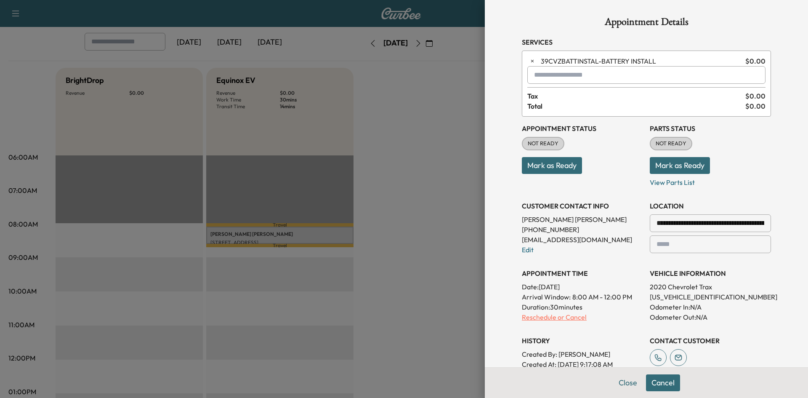
click at [526, 319] on p "Reschedule or Cancel" at bounding box center [582, 317] width 121 height 10
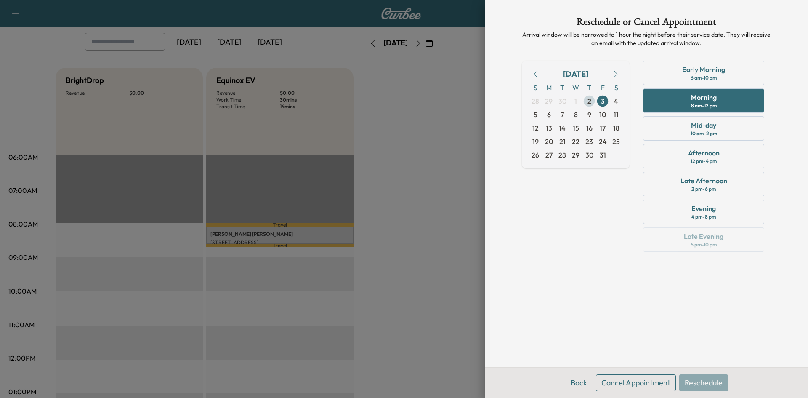
click at [593, 101] on span "2" at bounding box center [589, 100] width 13 height 13
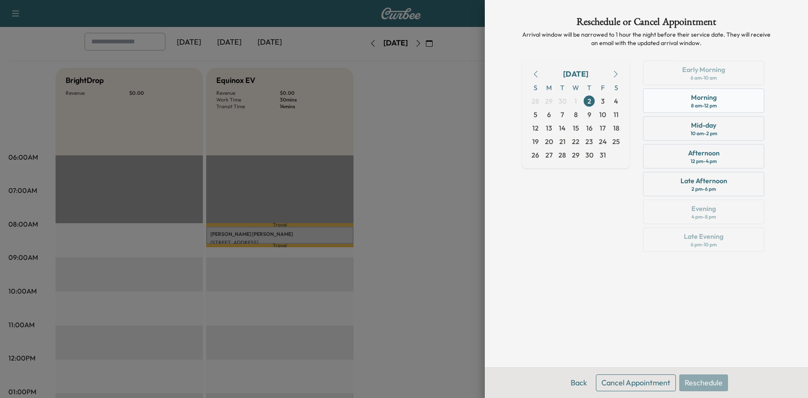
click at [696, 105] on div "8 am - 12 pm" at bounding box center [704, 105] width 26 height 7
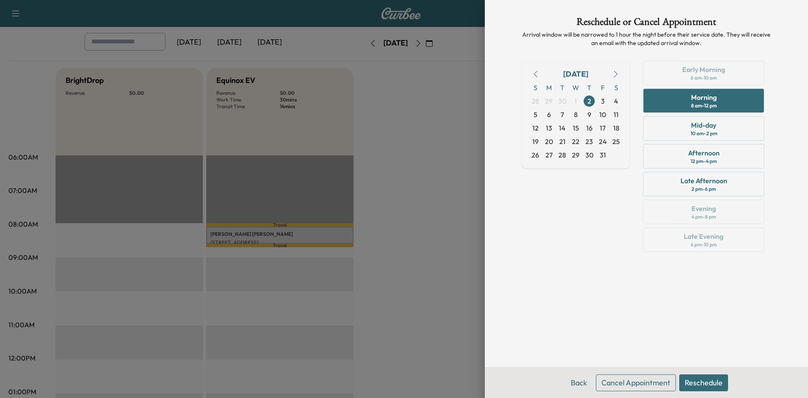
click at [696, 377] on button "Reschedule" at bounding box center [703, 382] width 49 height 17
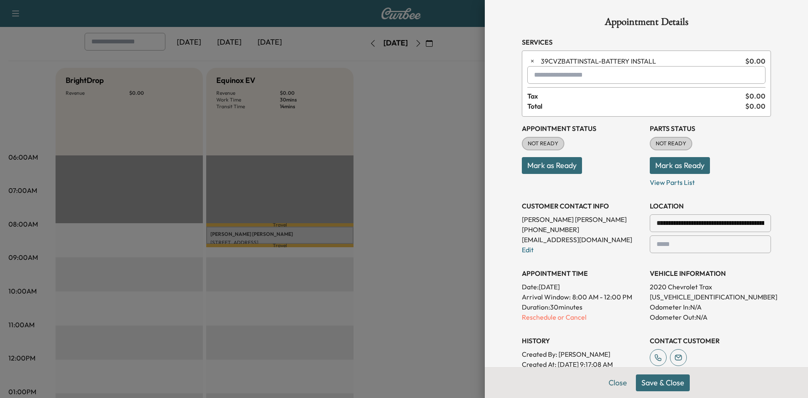
click at [656, 381] on button "Save & Close" at bounding box center [663, 382] width 54 height 17
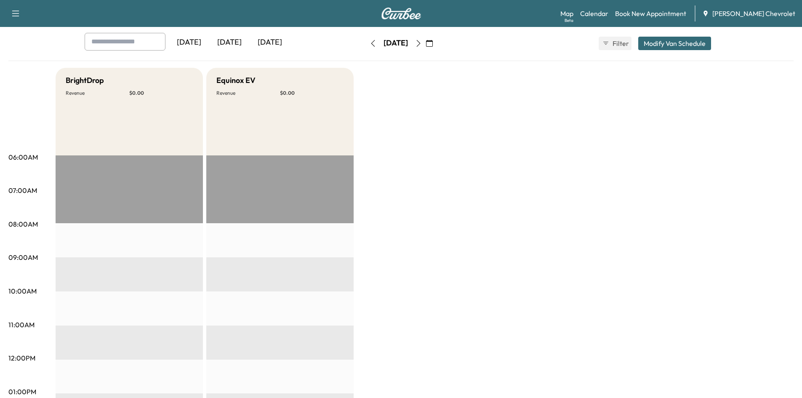
click at [370, 44] on icon "button" at bounding box center [373, 43] width 7 height 7
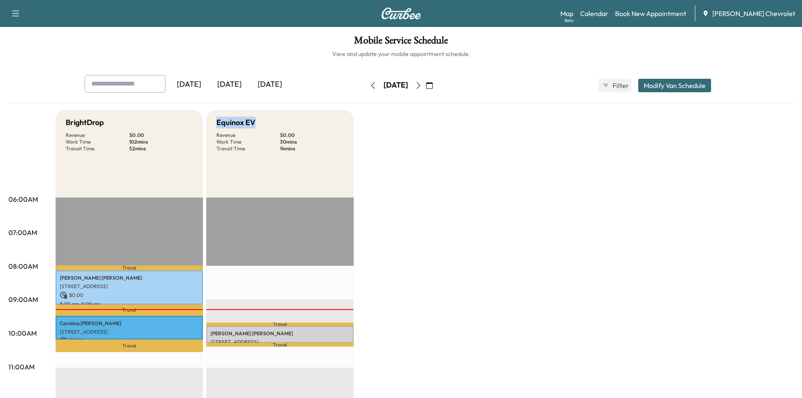
drag, startPoint x: 257, startPoint y: 121, endPoint x: 211, endPoint y: 119, distance: 46.4
click at [211, 119] on div "Equinox EV Revenue $ 0.00 Work Time 30 mins Transit Time 14 mins" at bounding box center [279, 154] width 147 height 88
click at [226, 120] on h5 "Equinox EV" at bounding box center [235, 123] width 39 height 12
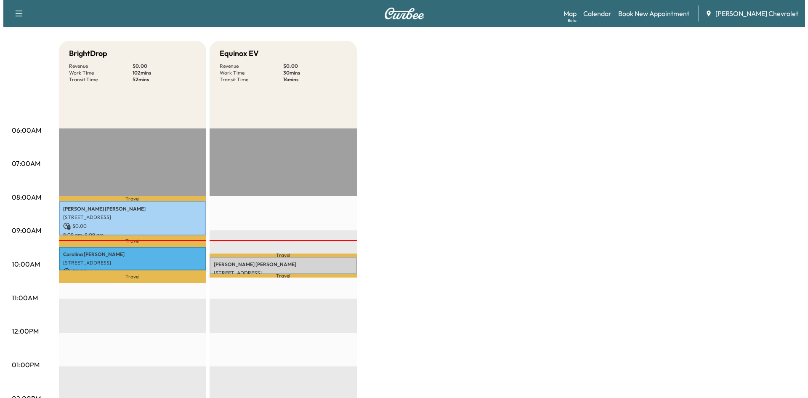
scroll to position [84, 0]
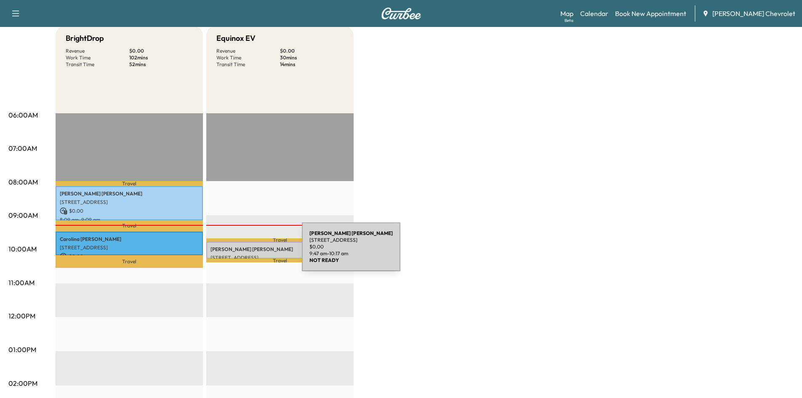
click at [239, 252] on div "[PERSON_NAME] [STREET_ADDRESS] $ 0.00 9:47 am - 10:17 am" at bounding box center [279, 250] width 147 height 17
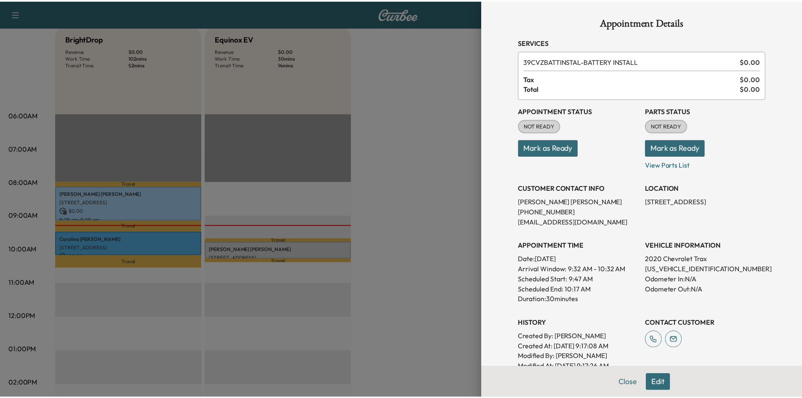
scroll to position [42, 0]
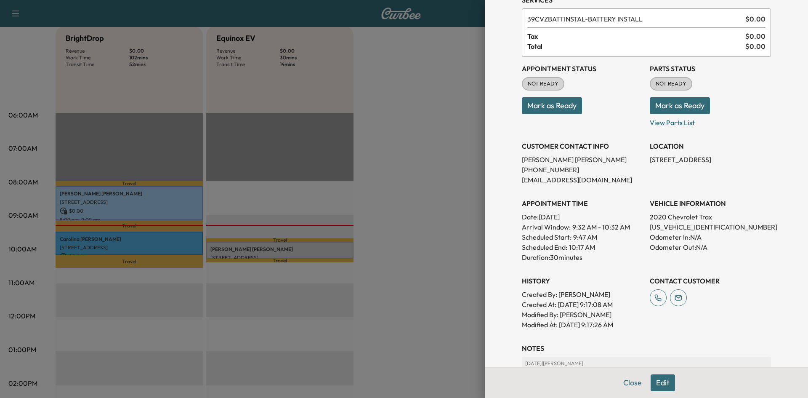
click at [303, 196] on div at bounding box center [404, 199] width 808 height 398
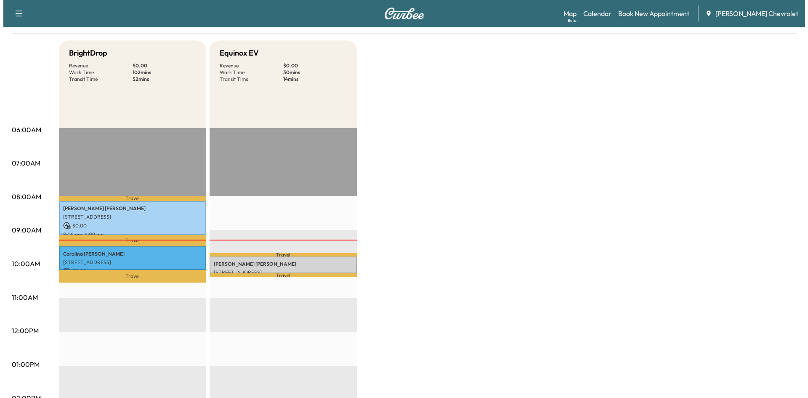
scroll to position [84, 0]
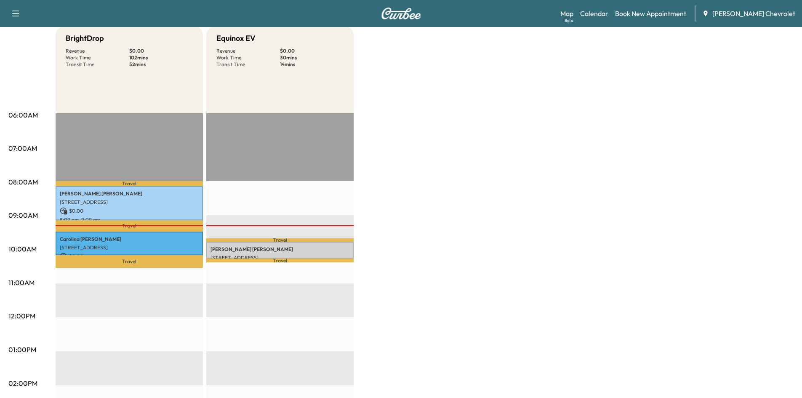
click at [400, 239] on div "BrightDrop Revenue $ 0.00 Work Time 102 mins Transit Time 52 mins Travel [PERSO…" at bounding box center [425, 341] width 738 height 631
click at [534, 197] on div "BrightDrop Revenue $ 0.00 Work Time 102 mins Transit Time 52 mins Travel [PERSO…" at bounding box center [425, 341] width 738 height 631
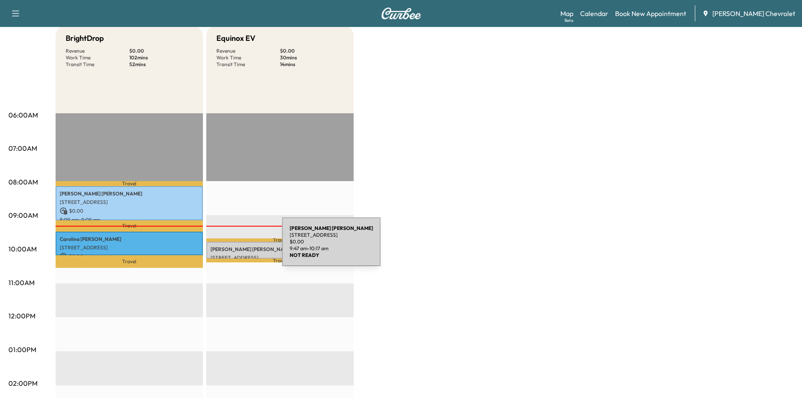
click at [219, 247] on p "[PERSON_NAME]" at bounding box center [279, 249] width 139 height 7
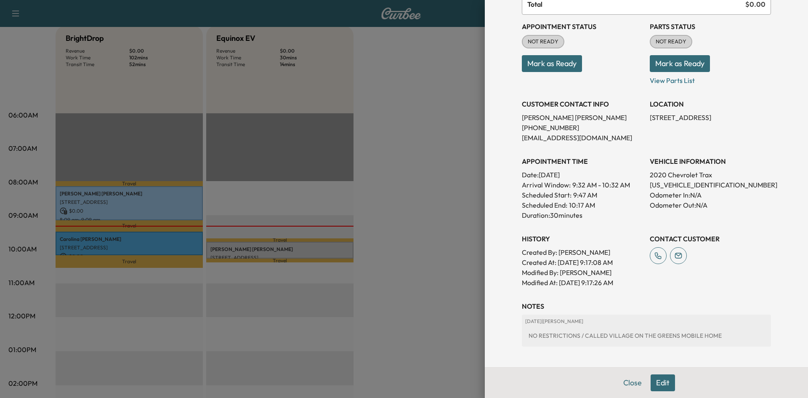
click at [607, 204] on div "Scheduled End: 10:17 AM" at bounding box center [582, 205] width 121 height 10
drag, startPoint x: 593, startPoint y: 221, endPoint x: 507, endPoint y: 156, distance: 108.0
click at [512, 157] on div "Appointment Details Services 39CVZBATTINSTAL - BATTERY INSTALL $ 0.00 Tax $ 0.0…" at bounding box center [646, 160] width 269 height 488
click at [512, 155] on div "Appointment Details Services 39CVZBATTINSTAL - BATTERY INSTALL $ 0.00 Tax $ 0.0…" at bounding box center [646, 160] width 269 height 488
drag, startPoint x: 513, startPoint y: 177, endPoint x: 604, endPoint y: 222, distance: 102.2
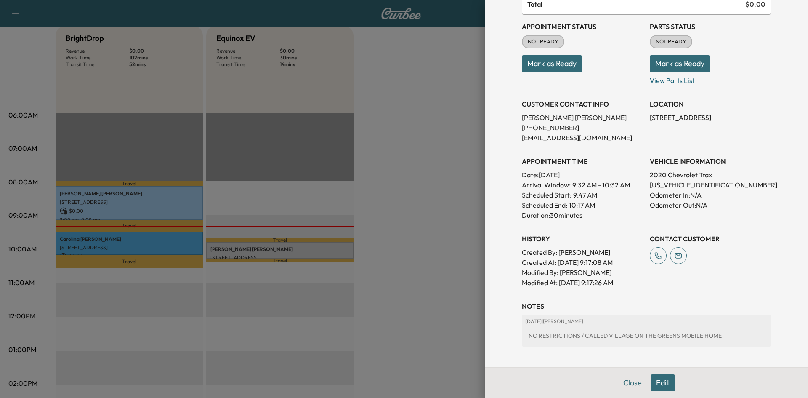
click at [594, 221] on div "Appointment Details Services 39CVZBATTINSTAL - BATTERY INSTALL $ 0.00 Tax $ 0.0…" at bounding box center [646, 160] width 269 height 488
click at [604, 222] on div "Appointment Status NOT READY Mark as Ready Parts Status NOT READY Mark as Ready…" at bounding box center [646, 151] width 249 height 273
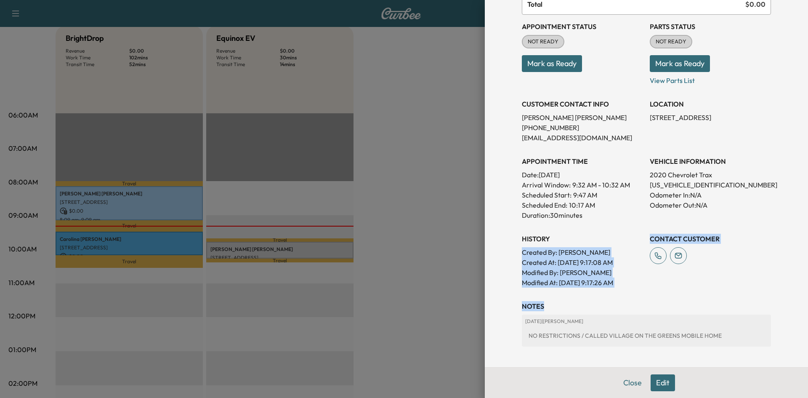
drag, startPoint x: 511, startPoint y: 252, endPoint x: 623, endPoint y: 290, distance: 117.7
click at [623, 290] on div "Appointment Details Services 39CVZBATTINSTAL - BATTERY INSTALL $ 0.00 Tax $ 0.0…" at bounding box center [646, 160] width 269 height 488
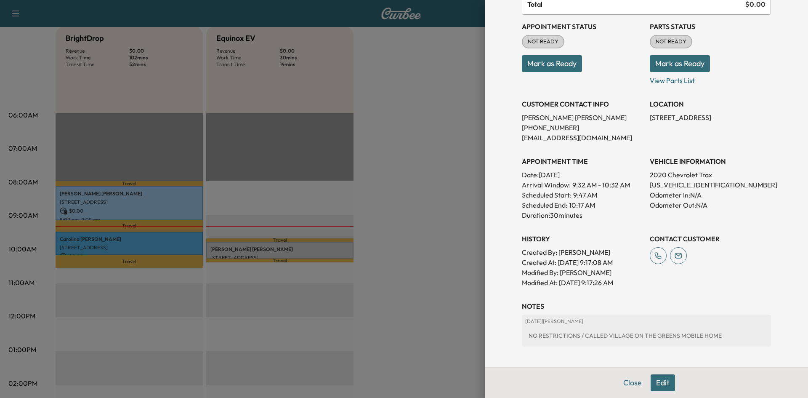
click at [651, 288] on div "Appointment Details Services 39CVZBATTINSTAL - BATTERY INSTALL $ 0.00 Tax $ 0.0…" at bounding box center [646, 160] width 269 height 488
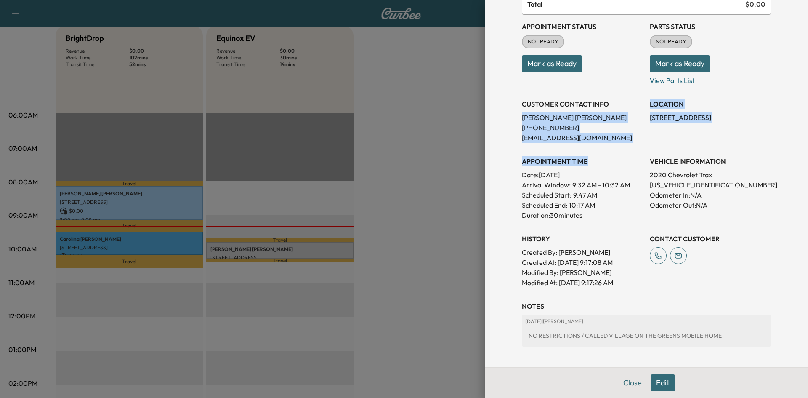
drag, startPoint x: 511, startPoint y: 117, endPoint x: 581, endPoint y: 148, distance: 77.1
click at [581, 148] on div "Appointment Details Services 39CVZBATTINSTAL - BATTERY INSTALL $ 0.00 Tax $ 0.0…" at bounding box center [646, 160] width 269 height 488
click at [594, 145] on div "Appointment Status NOT READY Mark as Ready Parts Status NOT READY Mark as Ready…" at bounding box center [646, 151] width 249 height 273
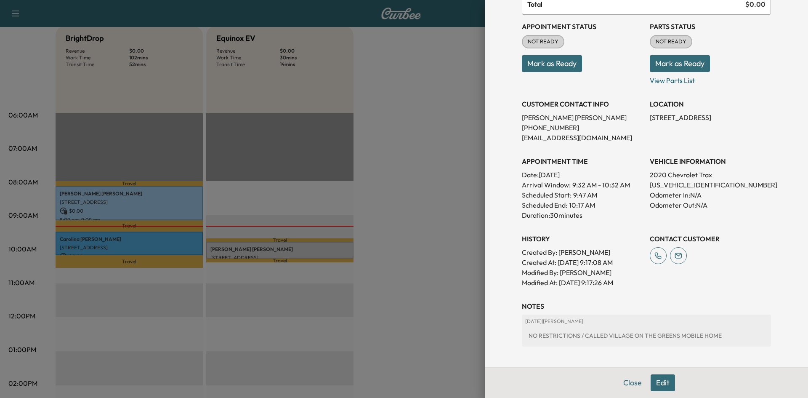
click at [523, 173] on p "Date: [DATE]" at bounding box center [582, 175] width 121 height 10
drag, startPoint x: 513, startPoint y: 175, endPoint x: 588, endPoint y: 221, distance: 87.9
click at [588, 221] on div "Appointment Details Services 39CVZBATTINSTAL - BATTERY INSTALL $ 0.00 Tax $ 0.0…" at bounding box center [646, 160] width 269 height 488
click at [588, 221] on div "Appointment Status NOT READY Mark as Ready Parts Status NOT READY Mark as Ready…" at bounding box center [646, 151] width 249 height 273
drag, startPoint x: 514, startPoint y: 176, endPoint x: 603, endPoint y: 221, distance: 99.8
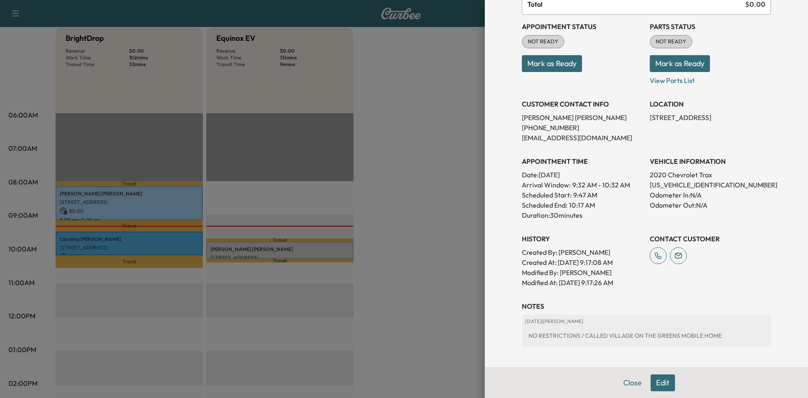
click at [603, 221] on div "Appointment Details Services 39CVZBATTINSTAL - BATTERY INSTALL $ 0.00 Tax $ 0.0…" at bounding box center [646, 160] width 269 height 488
click at [603, 221] on div "Appointment Status NOT READY Mark as Ready Parts Status NOT READY Mark as Ready…" at bounding box center [646, 151] width 249 height 273
drag, startPoint x: 512, startPoint y: 108, endPoint x: 572, endPoint y: 143, distance: 69.6
click at [568, 143] on div "Appointment Details Services 39CVZBATTINSTAL - BATTERY INSTALL $ 0.00 Tax $ 0.0…" at bounding box center [646, 160] width 269 height 488
click at [594, 149] on div "Appointment Status NOT READY Mark as Ready Parts Status NOT READY Mark as Ready…" at bounding box center [646, 151] width 249 height 273
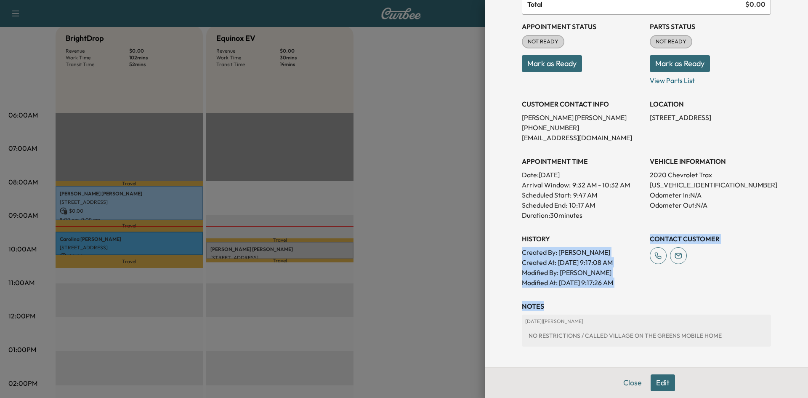
drag, startPoint x: 508, startPoint y: 255, endPoint x: 639, endPoint y: 306, distance: 140.1
click at [630, 306] on div "Appointment Details Services 39CVZBATTINSTAL - BATTERY INSTALL $ 0.00 Tax $ 0.0…" at bounding box center [646, 160] width 269 height 488
click at [639, 306] on h3 "NOTES" at bounding box center [646, 306] width 249 height 10
drag, startPoint x: 513, startPoint y: 161, endPoint x: 599, endPoint y: 216, distance: 101.8
click at [599, 216] on div "Appointment Details Services 39CVZBATTINSTAL - BATTERY INSTALL $ 0.00 Tax $ 0.0…" at bounding box center [646, 160] width 269 height 488
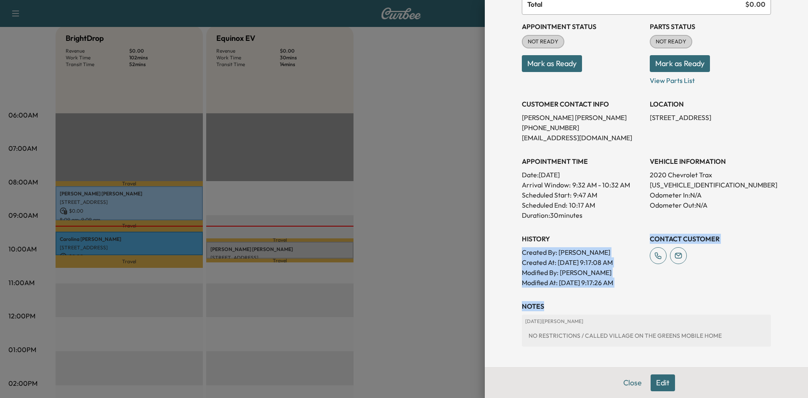
click at [599, 216] on p "Duration: 30 minutes" at bounding box center [582, 215] width 121 height 10
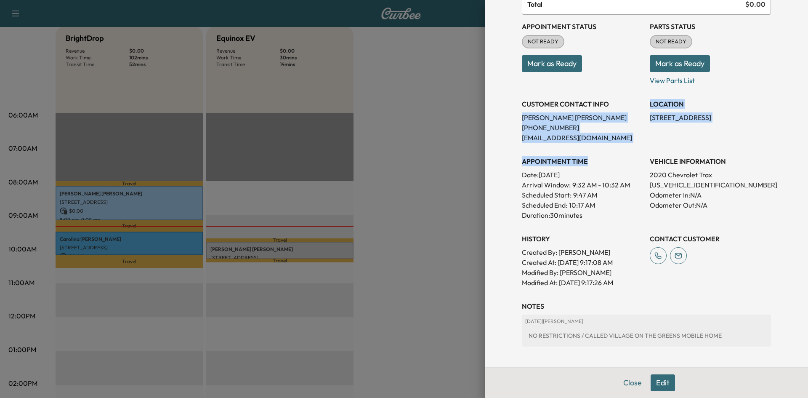
drag, startPoint x: 511, startPoint y: 113, endPoint x: 589, endPoint y: 153, distance: 87.5
click at [589, 153] on div "Appointment Details Services 39CVZBATTINSTAL - BATTERY INSTALL $ 0.00 Tax $ 0.0…" at bounding box center [646, 160] width 269 height 488
click at [589, 153] on div "APPOINTMENT TIME Date: [DATE] Arrival Window: 9:32 AM - 10:32 AM Scheduled Star…" at bounding box center [582, 184] width 121 height 71
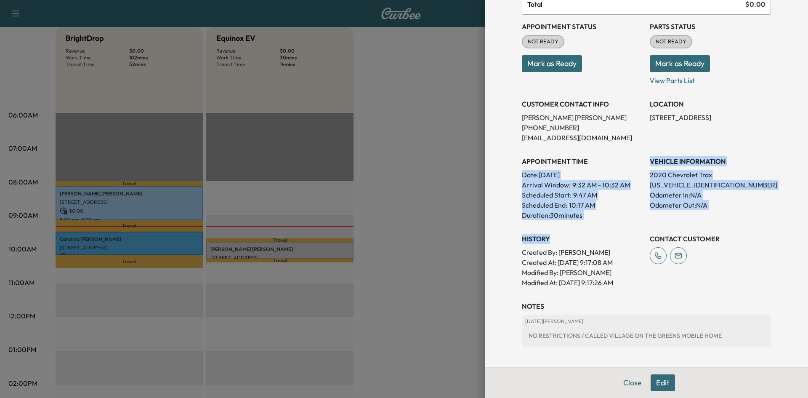
drag, startPoint x: 501, startPoint y: 172, endPoint x: 617, endPoint y: 224, distance: 127.6
click at [617, 224] on div "Appointment Details Services 39CVZBATTINSTAL - BATTERY INSTALL $ 0.00 Tax $ 0.0…" at bounding box center [646, 199] width 323 height 398
click at [617, 224] on div "Appointment Status NOT READY Mark as Ready Parts Status NOT READY Mark as Ready…" at bounding box center [646, 151] width 249 height 273
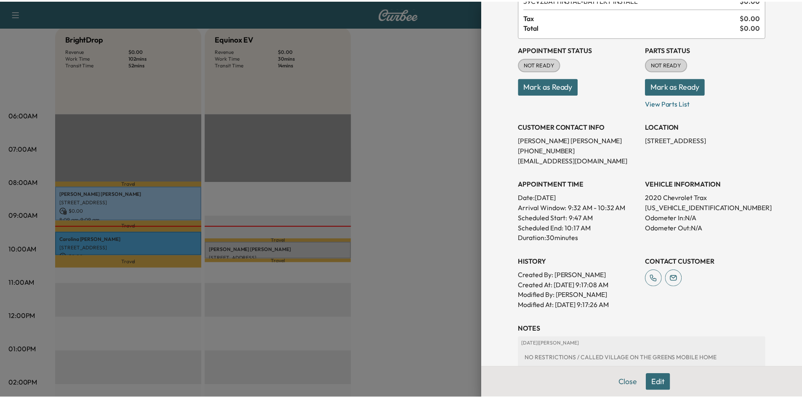
scroll to position [121, 0]
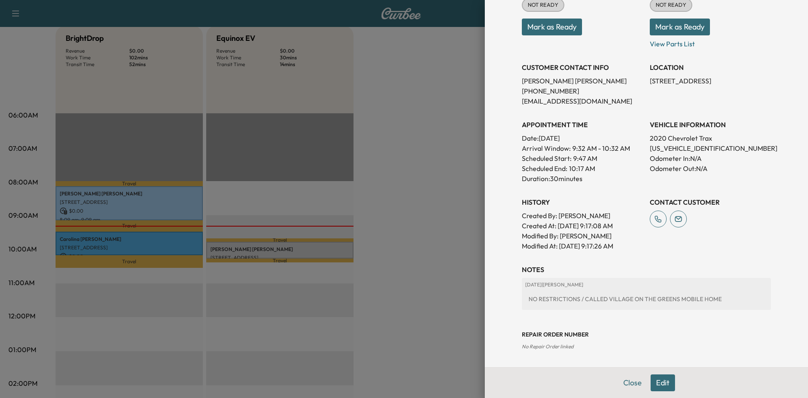
click at [431, 171] on div at bounding box center [404, 199] width 808 height 398
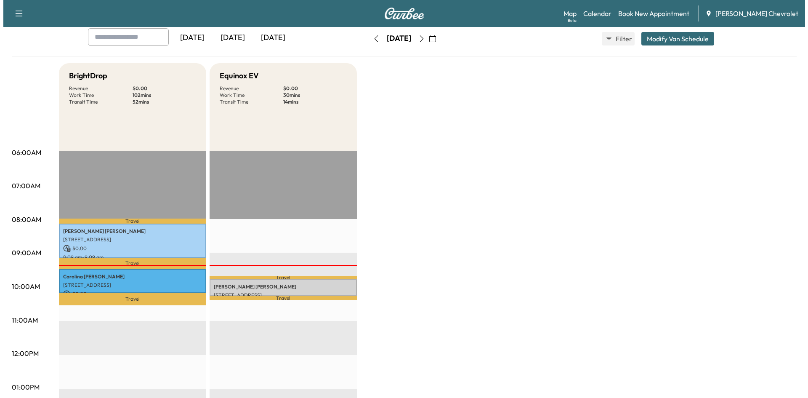
scroll to position [168, 0]
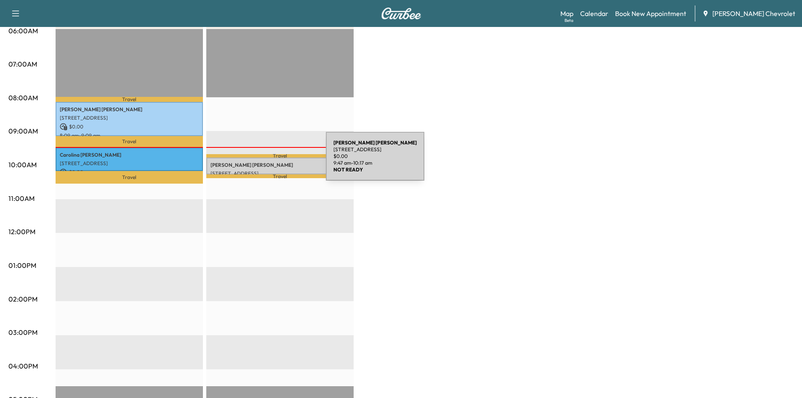
click at [264, 162] on p "[PERSON_NAME]" at bounding box center [279, 165] width 139 height 7
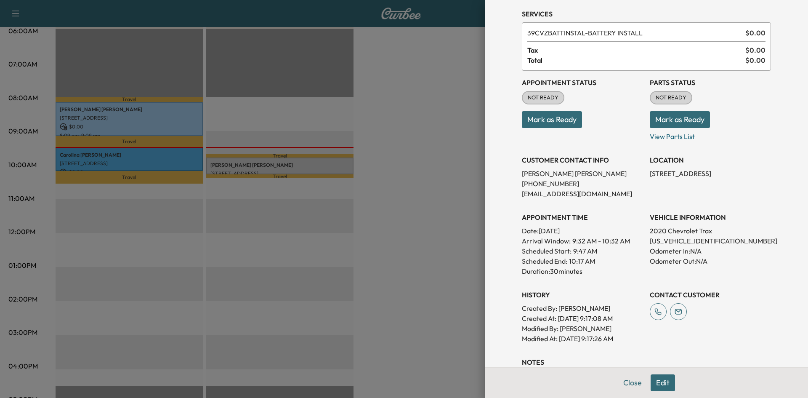
scroll to position [42, 0]
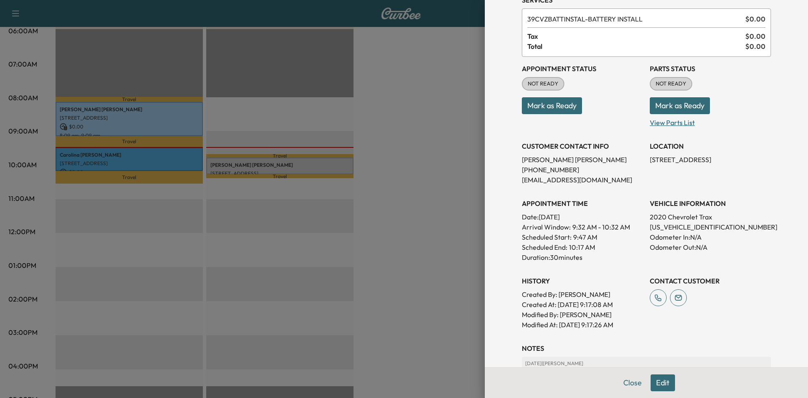
click at [662, 124] on p "View Parts List" at bounding box center [710, 120] width 121 height 13
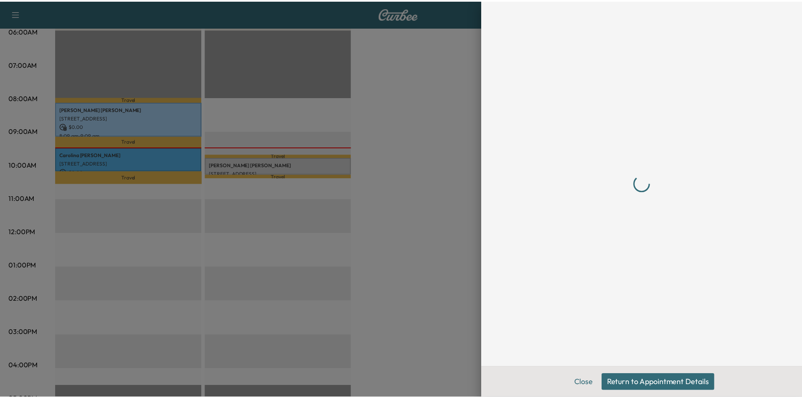
scroll to position [0, 0]
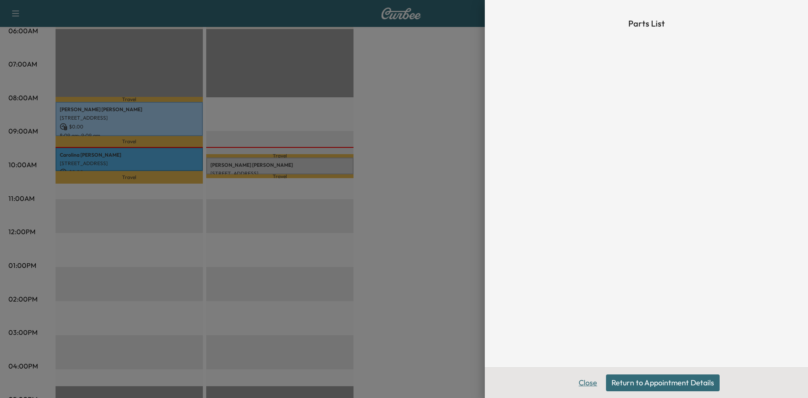
click at [581, 379] on button "Close" at bounding box center [587, 382] width 29 height 17
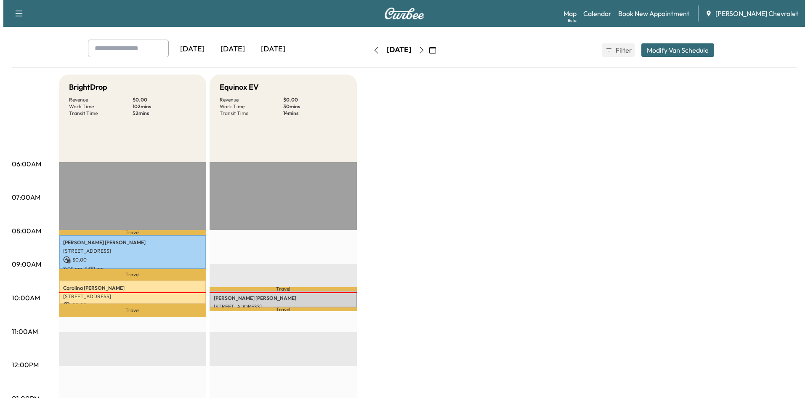
scroll to position [84, 0]
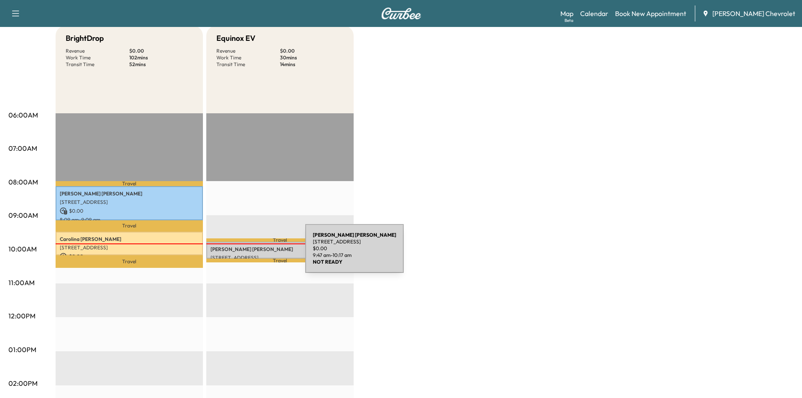
click at [242, 254] on p "[STREET_ADDRESS]" at bounding box center [279, 257] width 139 height 7
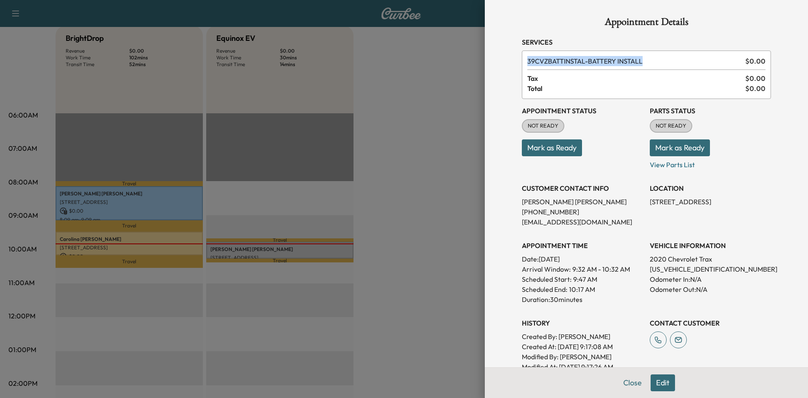
drag, startPoint x: 645, startPoint y: 58, endPoint x: 502, endPoint y: 51, distance: 143.7
click at [502, 51] on div "Appointment Details Services 39CVZBATTINSTAL - BATTERY INSTALL $ 0.00 Tax $ 0.0…" at bounding box center [646, 199] width 323 height 398
drag, startPoint x: 646, startPoint y: 58, endPoint x: 490, endPoint y: 61, distance: 155.8
click at [490, 61] on div "Appointment Details Services 39CVZBATTINSTAL - BATTERY INSTALL $ 0.00 Tax $ 0.0…" at bounding box center [646, 199] width 323 height 398
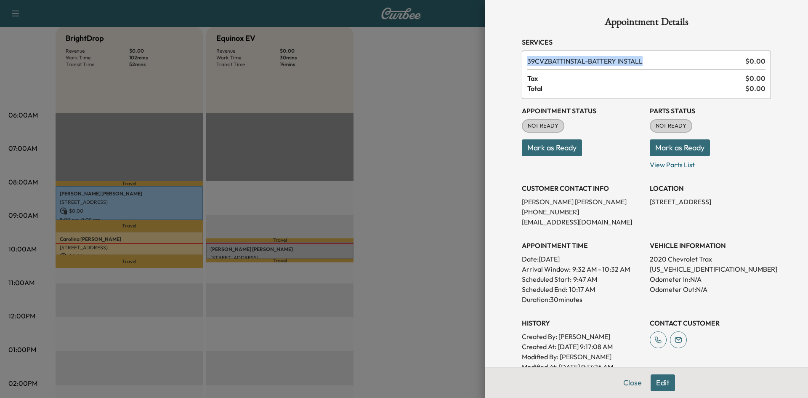
click at [490, 61] on div "Appointment Details Services 39CVZBATTINSTAL - BATTERY INSTALL $ 0.00 Tax $ 0.0…" at bounding box center [646, 199] width 323 height 398
click at [208, 140] on div at bounding box center [404, 199] width 808 height 398
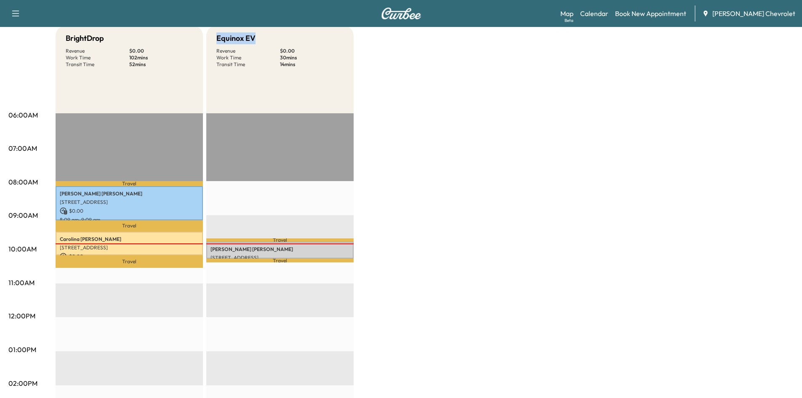
drag, startPoint x: 218, startPoint y: 37, endPoint x: 262, endPoint y: 44, distance: 44.7
click at [261, 44] on div "Equinox EV" at bounding box center [279, 38] width 127 height 12
click at [428, 94] on div "BrightDrop Revenue $ 0.00 Work Time 102 mins Transit Time 52 mins Travel [PERSO…" at bounding box center [425, 341] width 738 height 631
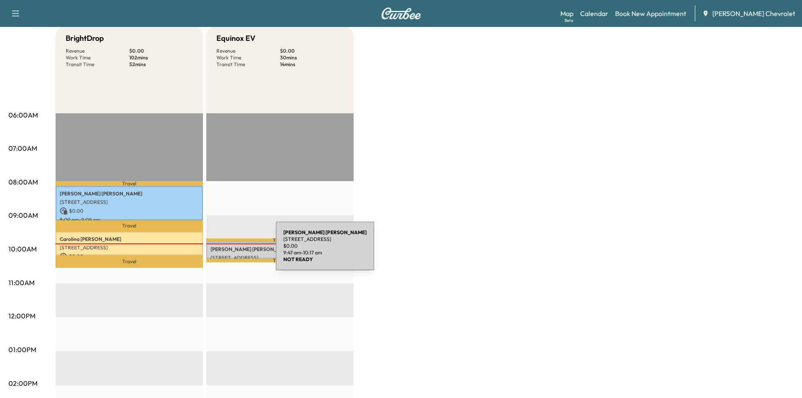
click at [213, 250] on p "[PERSON_NAME]" at bounding box center [279, 249] width 139 height 7
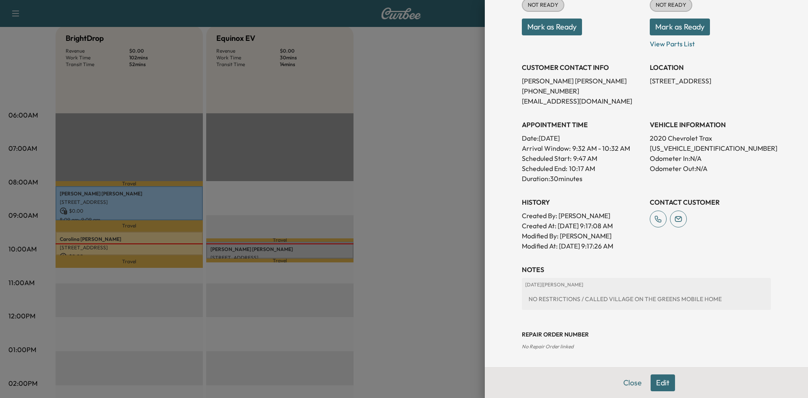
scroll to position [0, 0]
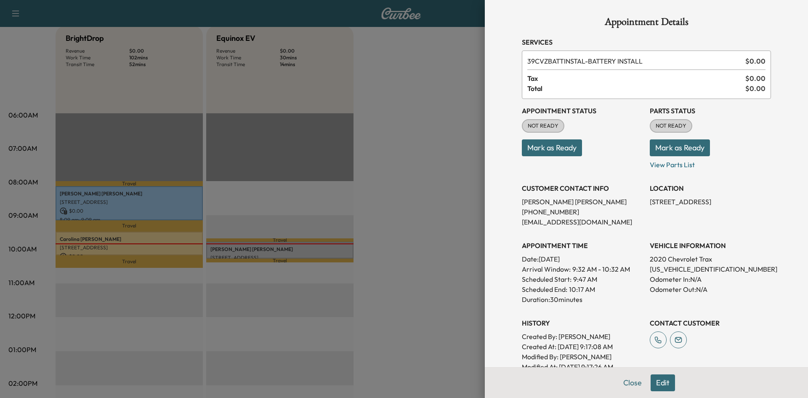
click at [395, 182] on div at bounding box center [404, 199] width 808 height 398
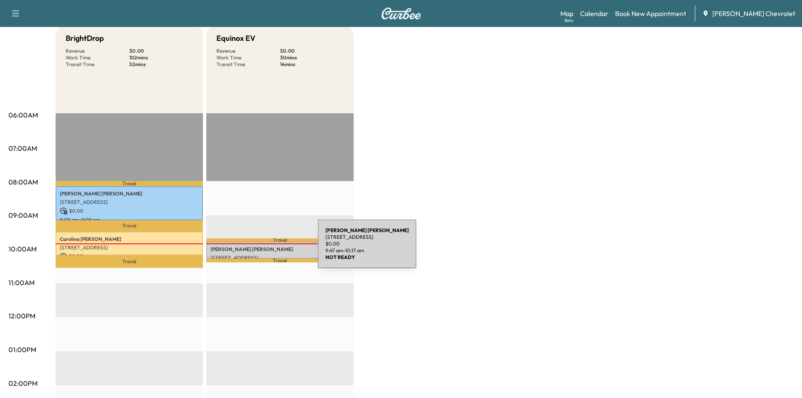
click at [255, 249] on p "[PERSON_NAME]" at bounding box center [279, 249] width 139 height 7
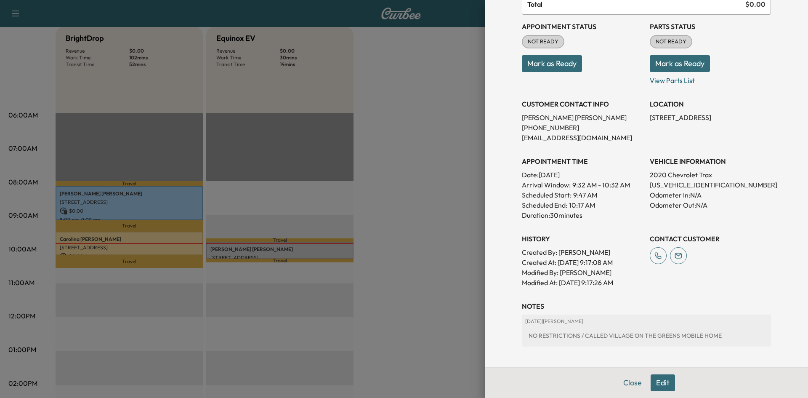
scroll to position [121, 0]
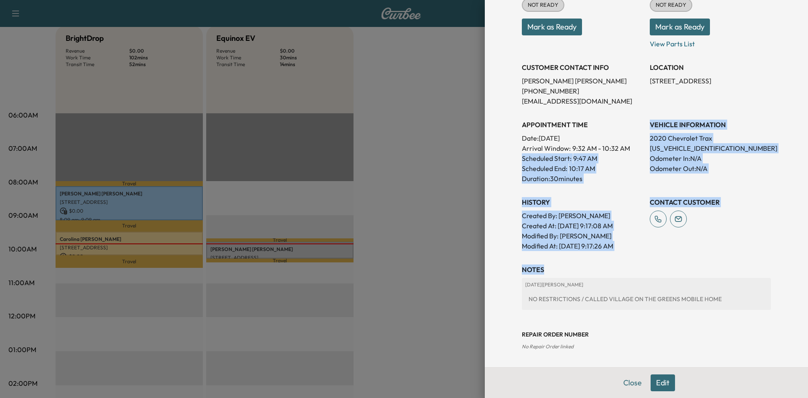
drag, startPoint x: 643, startPoint y: 251, endPoint x: 493, endPoint y: 141, distance: 186.3
click at [494, 142] on div "Appointment Details Services 39CVZBATTINSTAL - BATTERY INSTALL $ 0.00 Tax $ 0.0…" at bounding box center [646, 199] width 323 height 398
click at [491, 136] on div "Appointment Details Services 39CVZBATTINSTAL - BATTERY INSTALL $ 0.00 Tax $ 0.0…" at bounding box center [646, 199] width 323 height 398
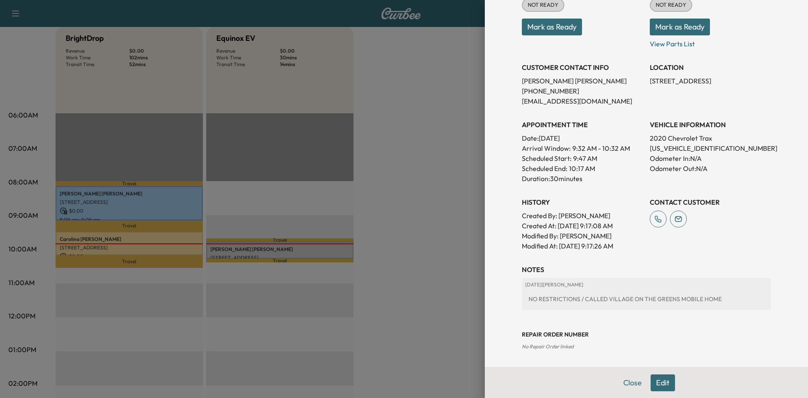
click at [268, 148] on div at bounding box center [404, 199] width 808 height 398
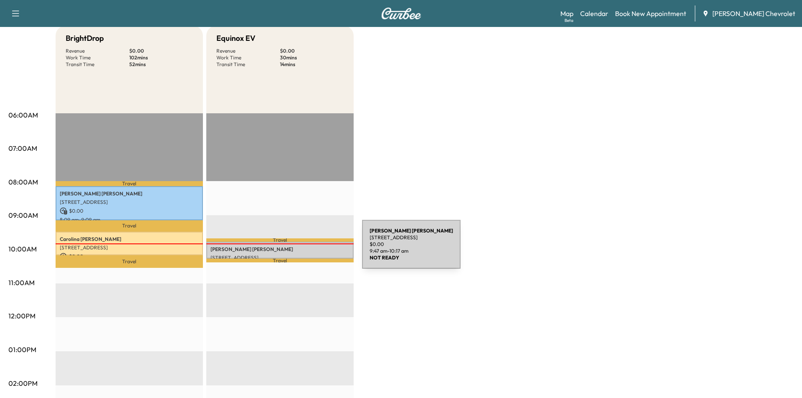
click at [299, 249] on p "[PERSON_NAME]" at bounding box center [279, 249] width 139 height 7
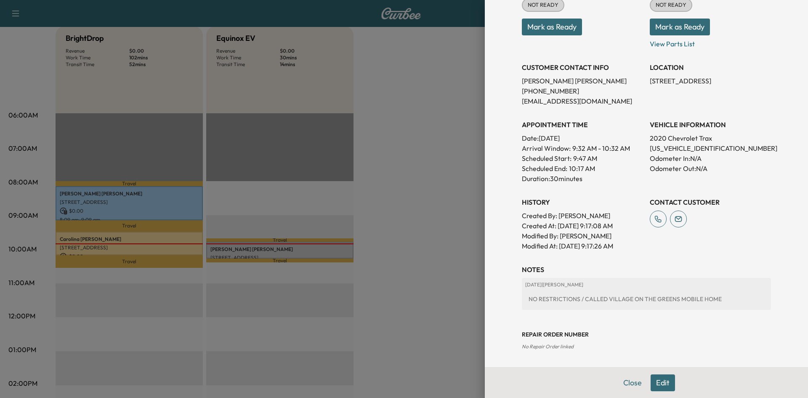
click at [657, 382] on button "Edit" at bounding box center [663, 382] width 24 height 17
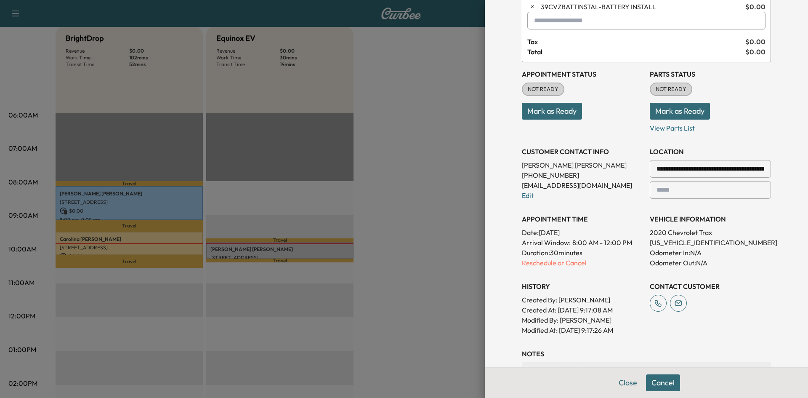
scroll to position [96, 0]
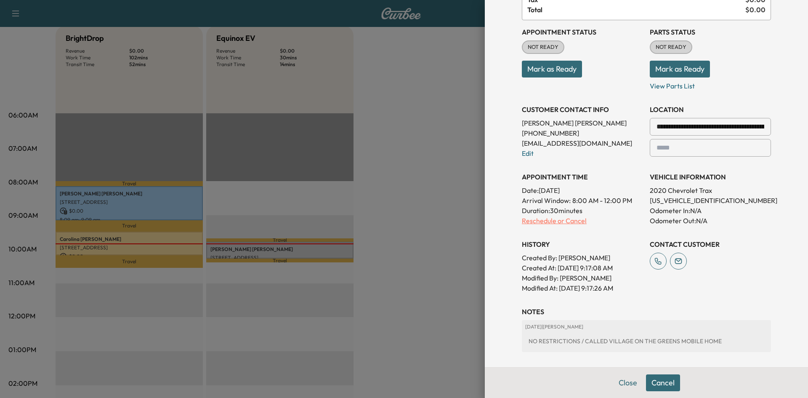
click at [546, 219] on p "Reschedule or Cancel" at bounding box center [582, 221] width 121 height 10
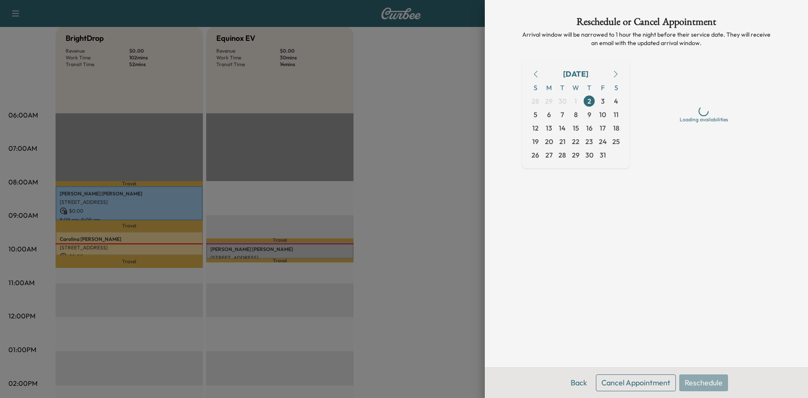
scroll to position [0, 0]
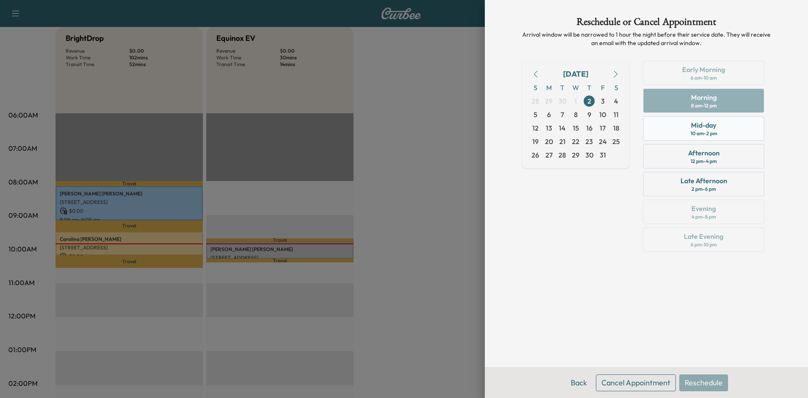
click at [700, 119] on div "Mid-day 10 am - 2 pm" at bounding box center [703, 128] width 121 height 24
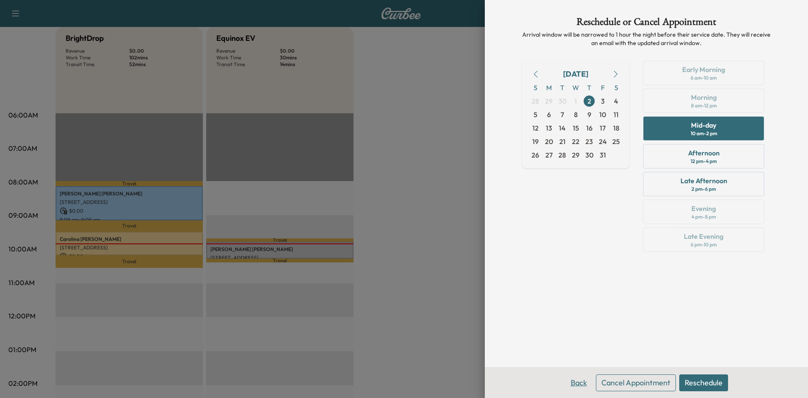
click at [578, 385] on button "Back" at bounding box center [578, 382] width 27 height 17
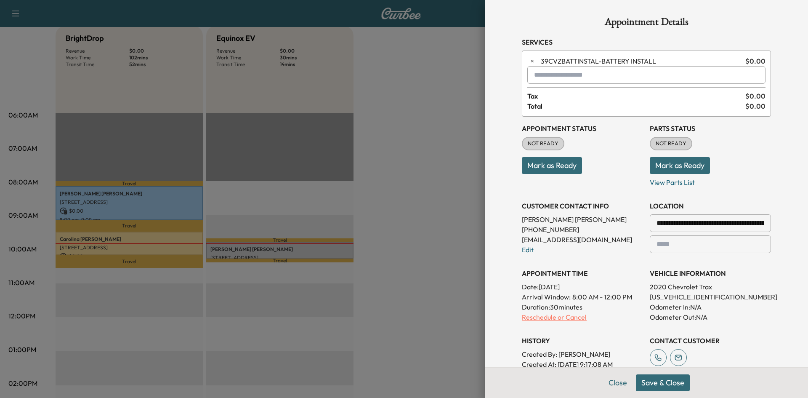
click at [554, 315] on p "Reschedule or Cancel" at bounding box center [582, 317] width 121 height 10
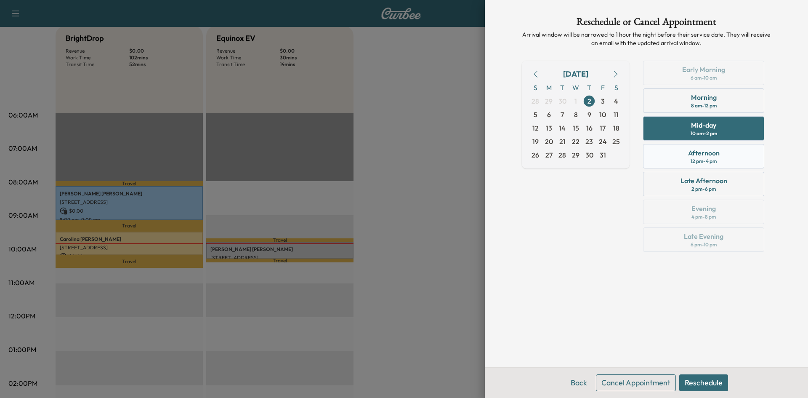
click at [707, 155] on div "Afternoon" at bounding box center [704, 153] width 32 height 10
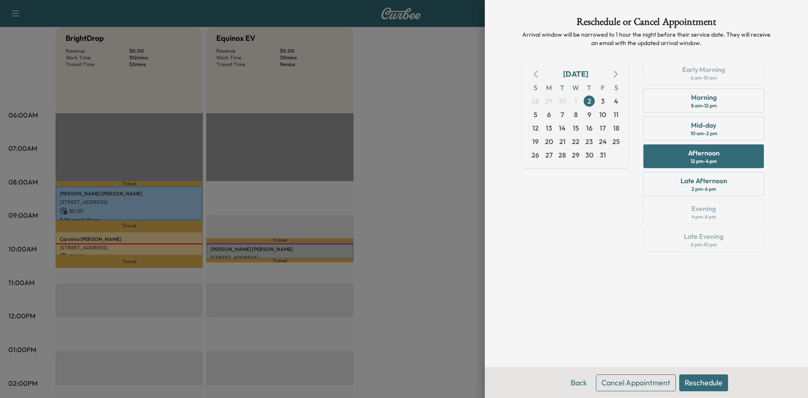
click at [700, 380] on button "Reschedule" at bounding box center [703, 382] width 49 height 17
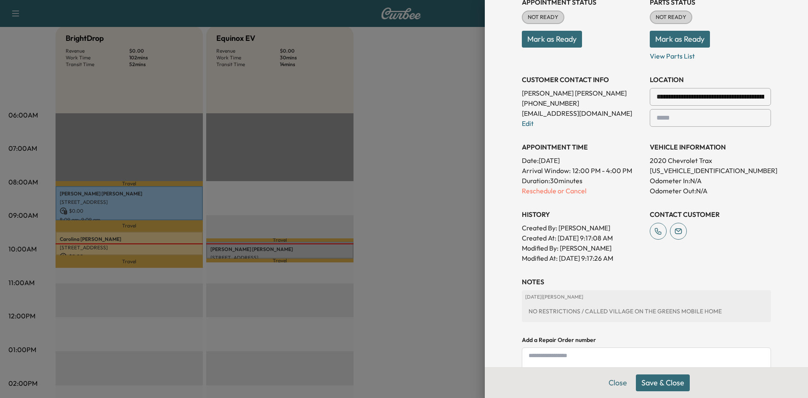
scroll to position [209, 0]
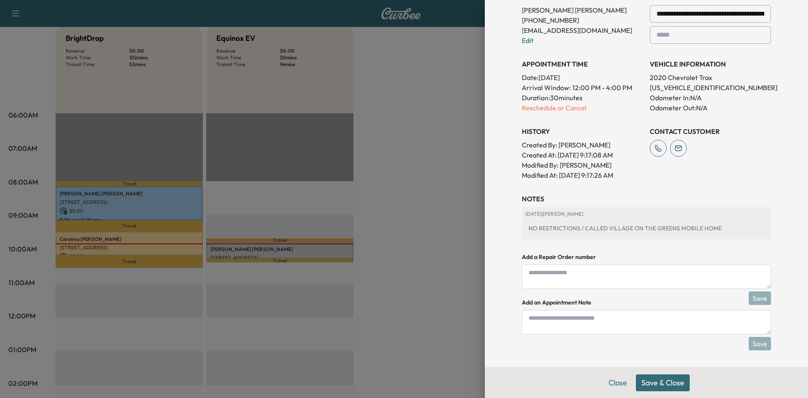
click at [645, 386] on button "Save & Close" at bounding box center [663, 382] width 54 height 17
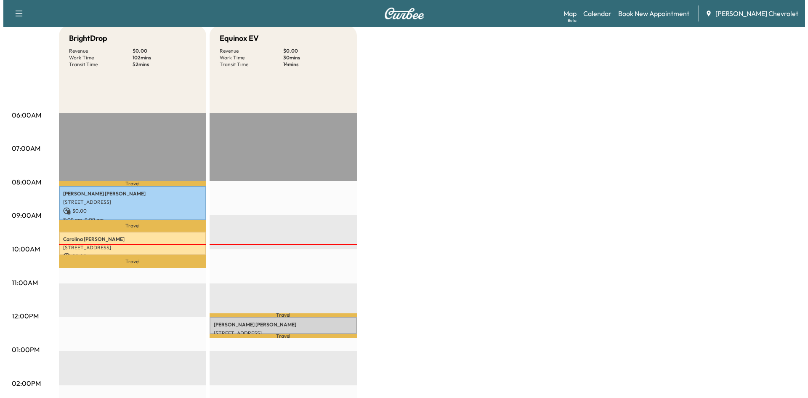
scroll to position [126, 0]
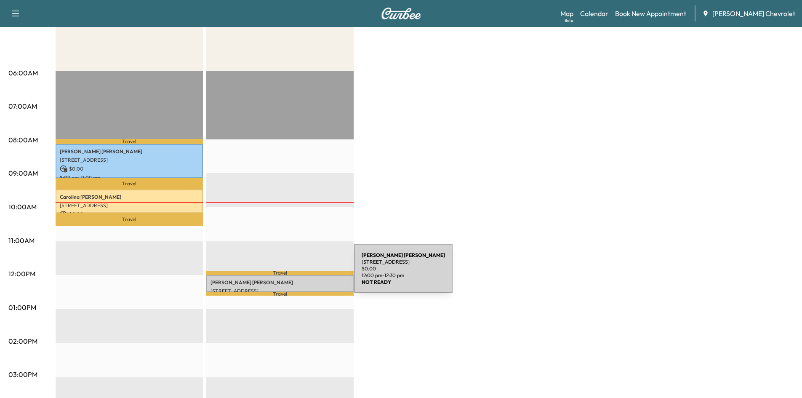
click at [290, 276] on div "[PERSON_NAME] [STREET_ADDRESS] $ 0.00 12:00 pm - 12:30 pm" at bounding box center [279, 283] width 147 height 17
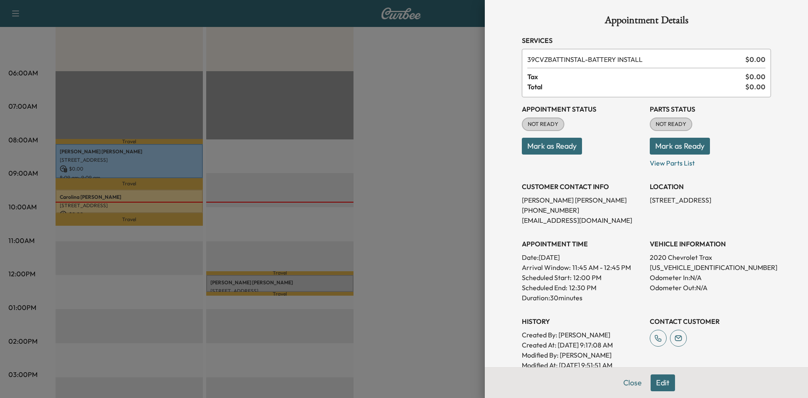
scroll to position [0, 0]
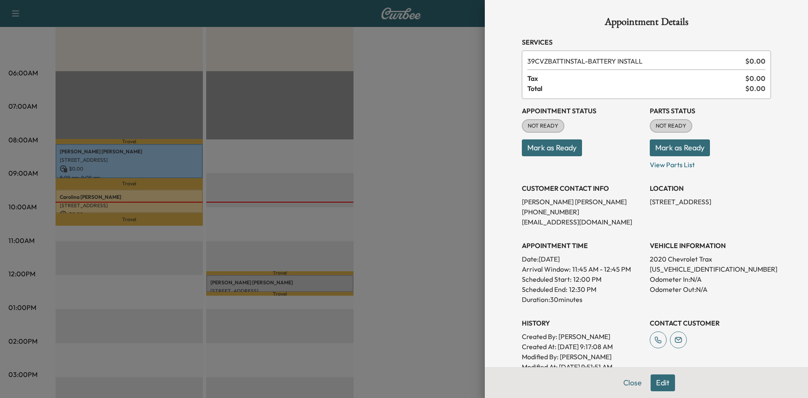
click at [654, 384] on button "Edit" at bounding box center [663, 382] width 24 height 17
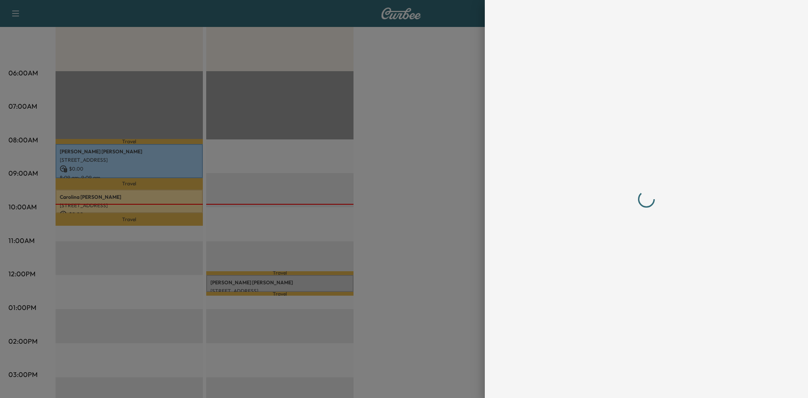
click at [671, 213] on div at bounding box center [646, 199] width 249 height 364
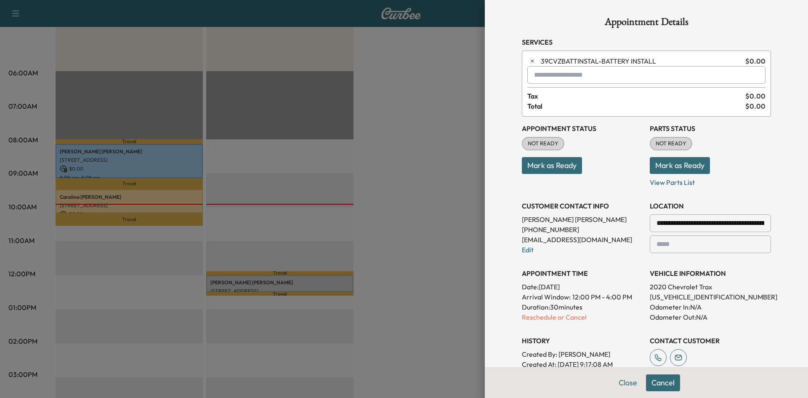
click at [663, 298] on p "[US_VEHICLE_IDENTIFICATION_NUMBER]" at bounding box center [710, 297] width 121 height 10
copy p "[US_VEHICLE_IDENTIFICATION_NUMBER]"
click at [305, 97] on div at bounding box center [404, 199] width 808 height 398
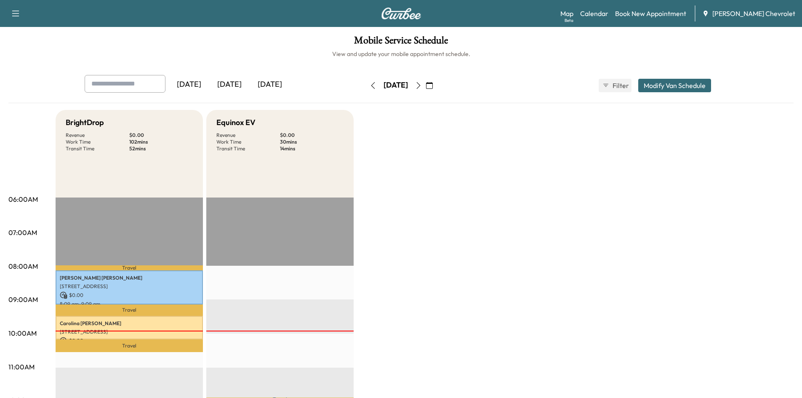
click at [433, 85] on icon "button" at bounding box center [429, 85] width 7 height 7
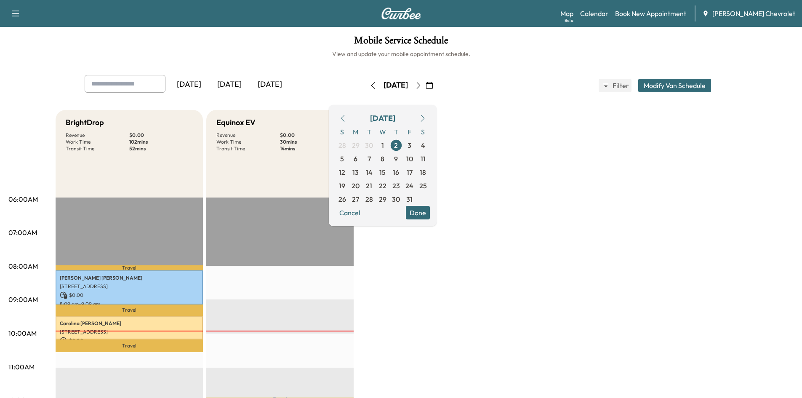
click at [350, 117] on button "button" at bounding box center [342, 118] width 14 height 13
click at [344, 119] on icon "button" at bounding box center [343, 118] width 4 height 7
click at [412, 174] on span "19" at bounding box center [409, 172] width 6 height 10
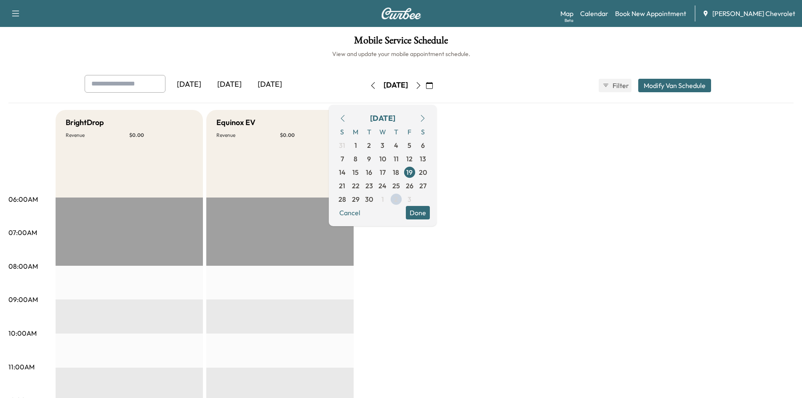
click at [430, 213] on button "Done" at bounding box center [418, 212] width 24 height 13
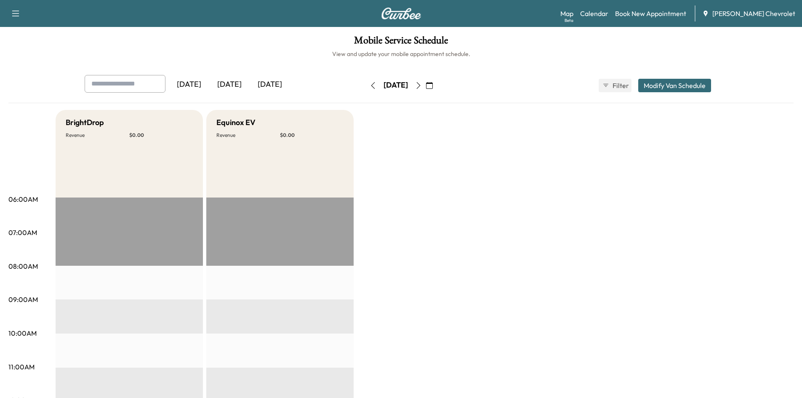
click at [366, 90] on button "button" at bounding box center [373, 85] width 14 height 13
click at [422, 88] on icon "button" at bounding box center [418, 85] width 7 height 7
click at [426, 85] on button "button" at bounding box center [418, 85] width 14 height 13
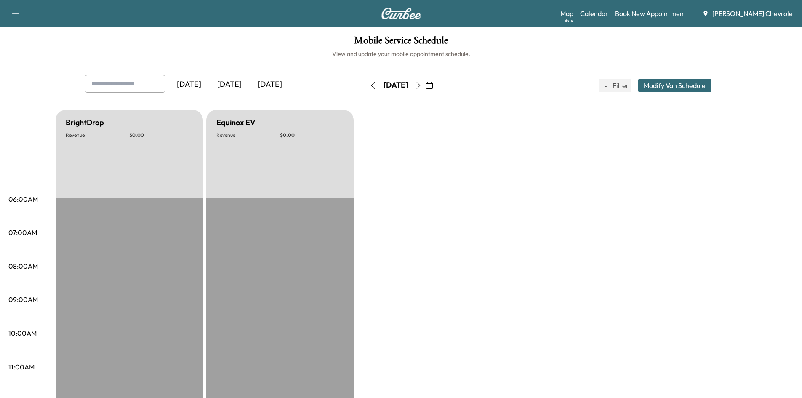
click at [422, 86] on icon "button" at bounding box center [418, 85] width 7 height 7
click at [426, 90] on button "button" at bounding box center [418, 85] width 14 height 13
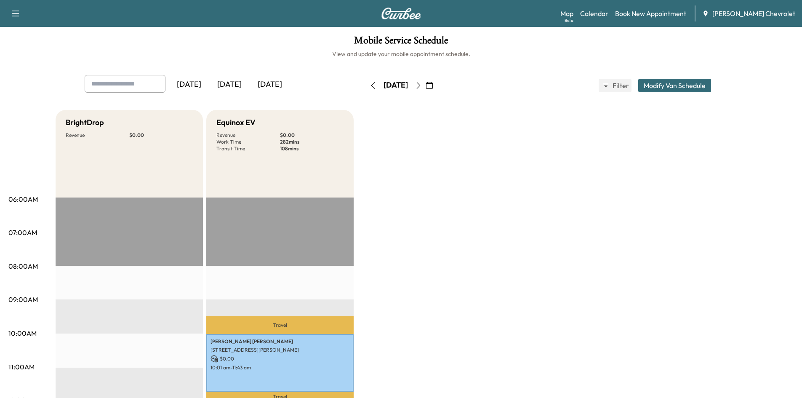
click at [426, 90] on button "button" at bounding box center [418, 85] width 14 height 13
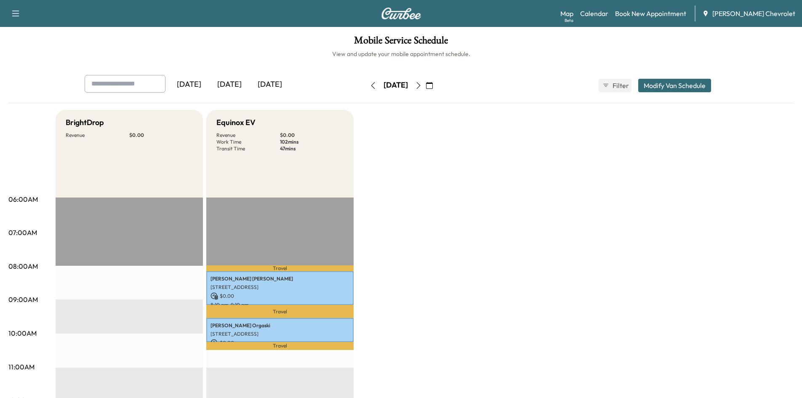
click at [366, 86] on button "button" at bounding box center [373, 85] width 14 height 13
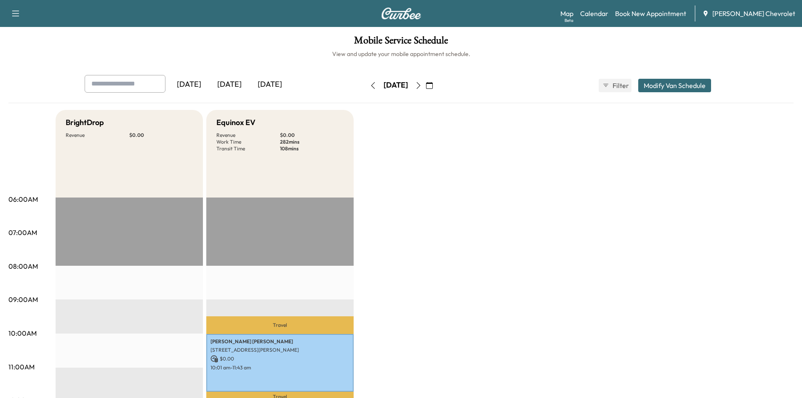
click at [422, 85] on icon "button" at bounding box center [418, 85] width 7 height 7
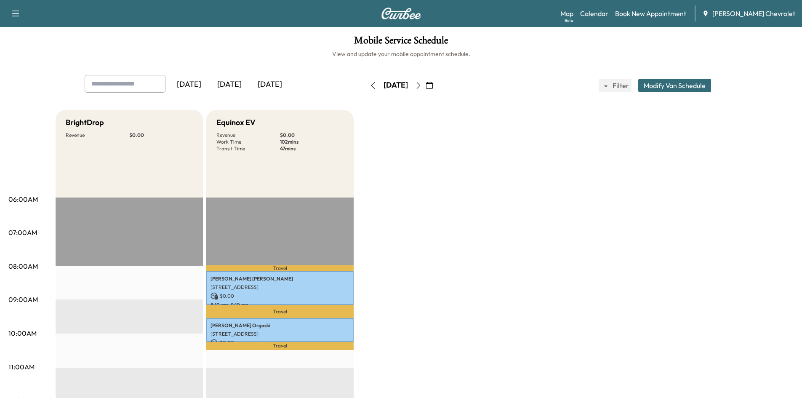
click at [426, 81] on button "button" at bounding box center [418, 85] width 14 height 13
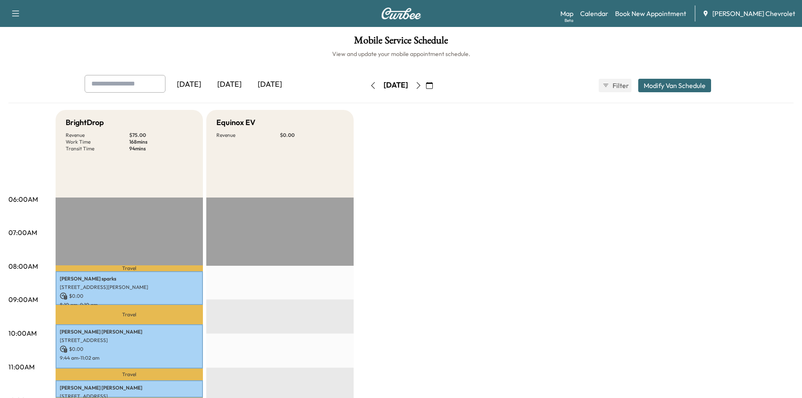
click at [426, 90] on button "button" at bounding box center [418, 85] width 14 height 13
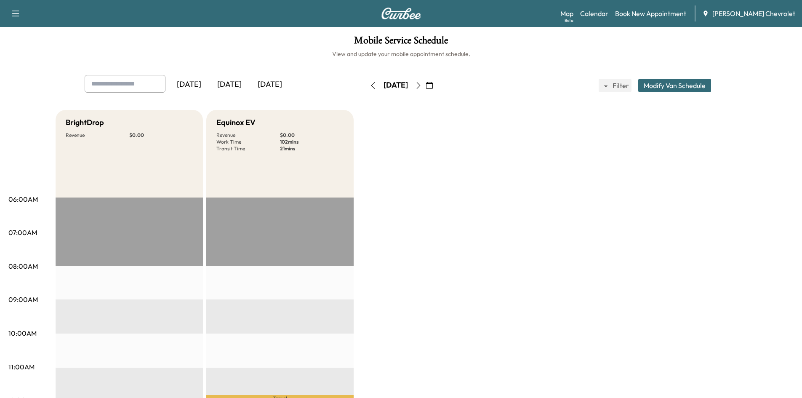
click at [370, 84] on icon "button" at bounding box center [373, 85] width 7 height 7
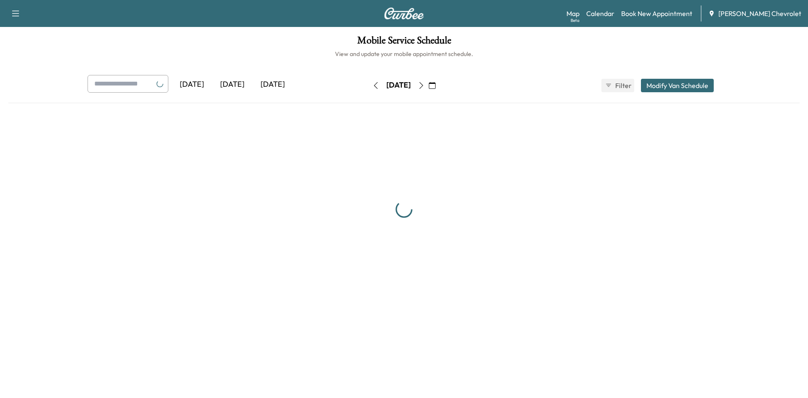
click at [373, 84] on icon "button" at bounding box center [376, 85] width 7 height 7
click at [369, 84] on button "button" at bounding box center [376, 85] width 14 height 13
click at [341, 84] on div "[DATE] [DATE] [DATE] [DATE] September 2025 S M T W T F S 31 1 2 3 4 5 6 7 8 9 1…" at bounding box center [404, 85] width 647 height 21
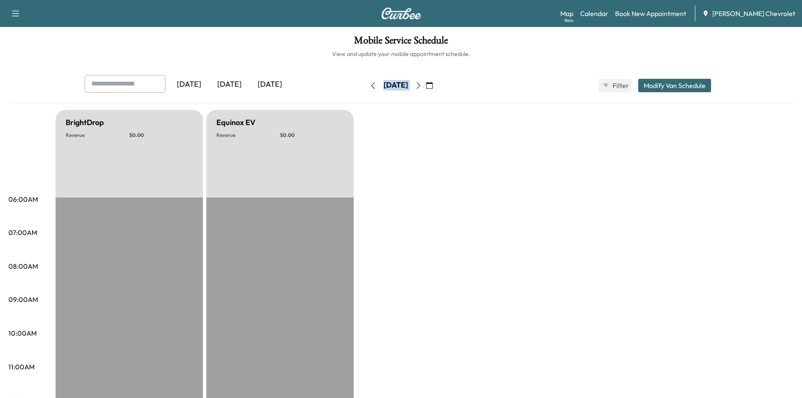
click at [366, 84] on button "button" at bounding box center [373, 85] width 14 height 13
click at [366, 82] on button "button" at bounding box center [373, 85] width 14 height 13
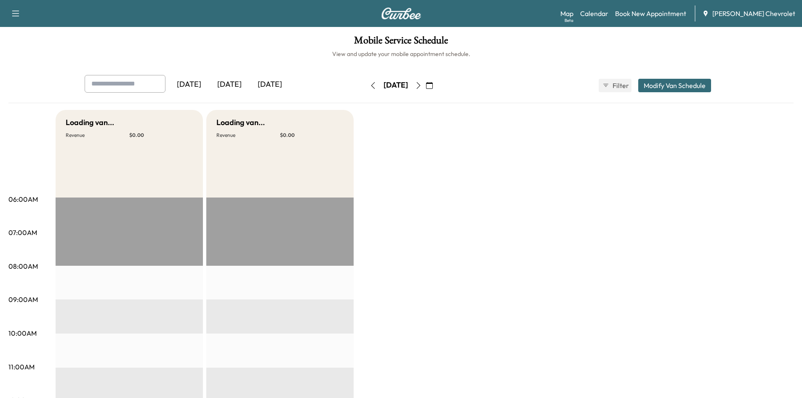
click at [366, 87] on div "[DATE]" at bounding box center [396, 85] width 60 height 13
click at [436, 85] on button "button" at bounding box center [429, 85] width 14 height 13
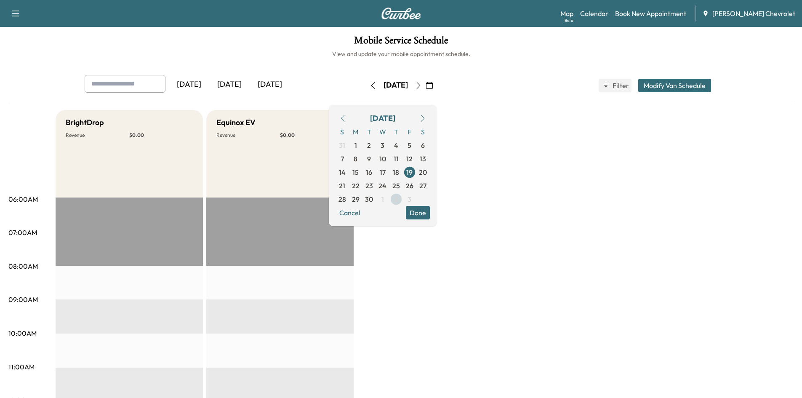
click at [398, 195] on span "2" at bounding box center [396, 199] width 4 height 10
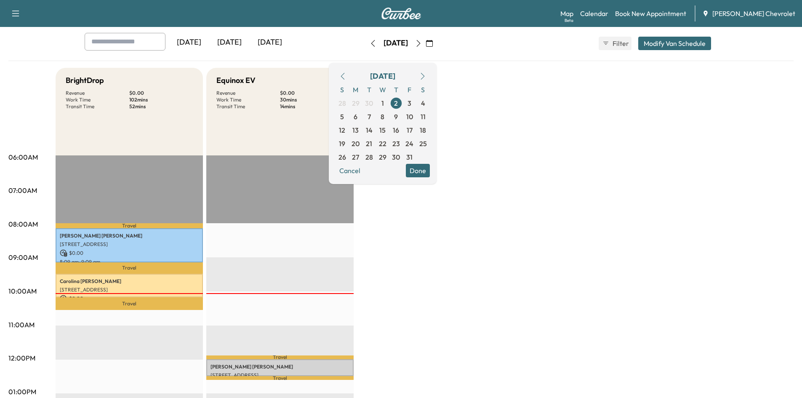
click at [506, 269] on div "BrightDrop Revenue $ 0.00 Work Time 102 mins Transit Time 52 mins Travel [PERSO…" at bounding box center [425, 383] width 738 height 631
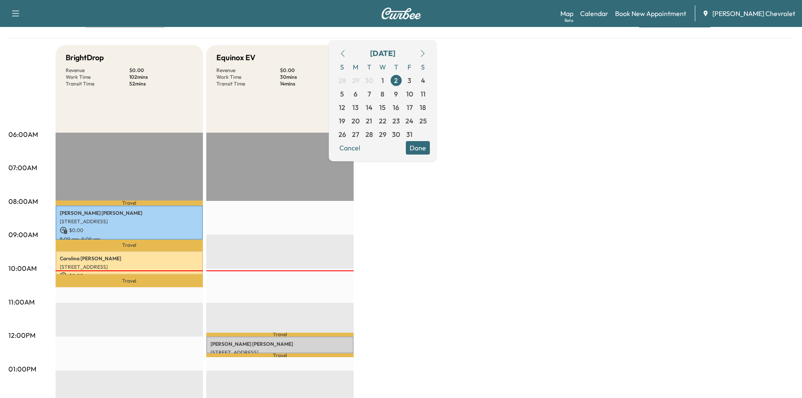
scroll to position [84, 0]
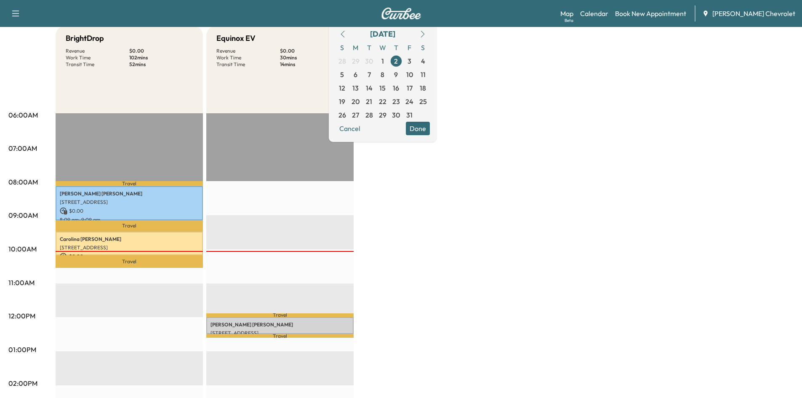
click at [439, 157] on div "BrightDrop Revenue $ 0.00 Work Time 102 mins Transit Time 52 mins Travel [PERSO…" at bounding box center [425, 341] width 738 height 631
click at [536, 119] on div "BrightDrop Revenue $ 0.00 Work Time 102 mins Transit Time 52 mins Travel [PERSO…" at bounding box center [425, 341] width 738 height 631
click at [251, 317] on div "[PERSON_NAME] [STREET_ADDRESS] $ 0.00 12:00 pm - 12:30 pm" at bounding box center [279, 325] width 147 height 17
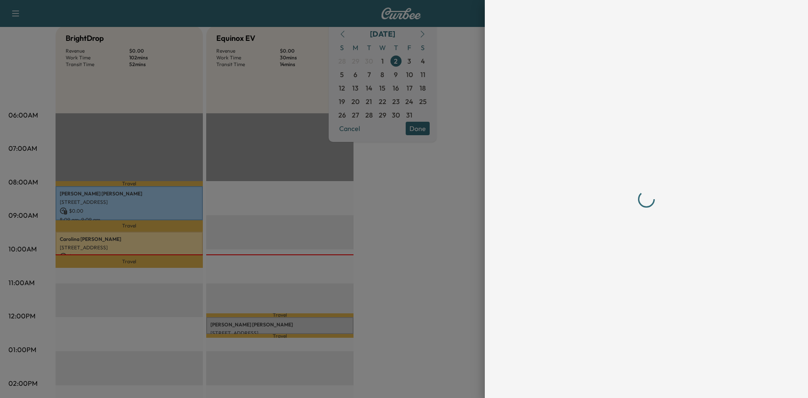
drag, startPoint x: 250, startPoint y: 318, endPoint x: 485, endPoint y: 245, distance: 246.2
click at [249, 318] on div at bounding box center [404, 199] width 808 height 398
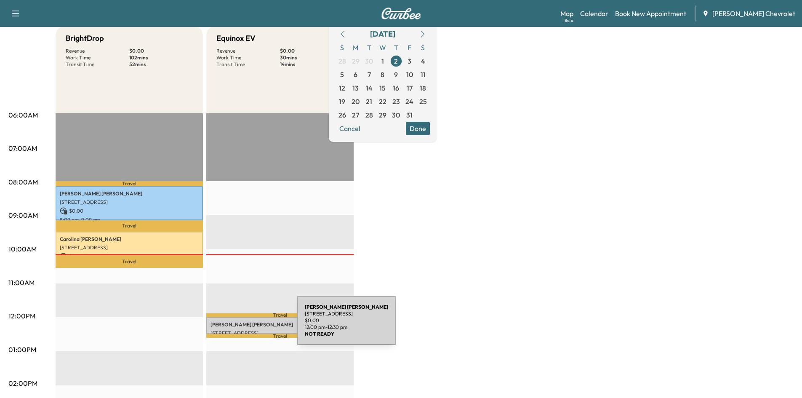
click at [234, 325] on p "[PERSON_NAME]" at bounding box center [279, 324] width 139 height 7
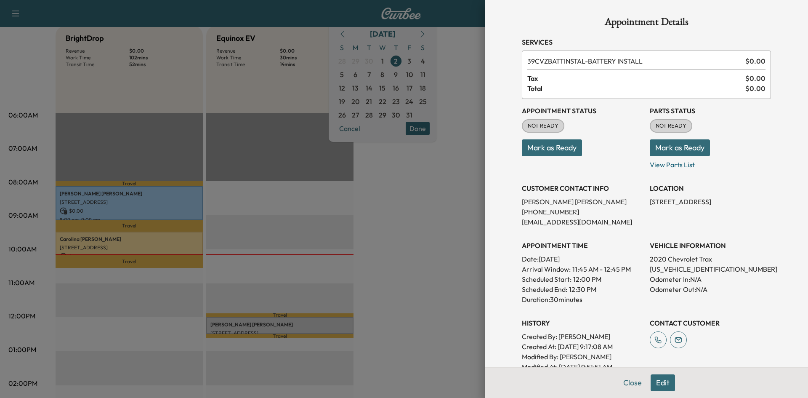
click at [663, 269] on p "[US_VEHICLE_IDENTIFICATION_NUMBER]" at bounding box center [710, 269] width 121 height 10
copy p "[US_VEHICLE_IDENTIFICATION_NUMBER]"
click at [617, 383] on div "Appointment Details Services 39CVZBATTINSTAL - BATTERY INSTALL $ 0.00 Tax $ 0.0…" at bounding box center [646, 244] width 269 height 488
click at [632, 384] on button "Close" at bounding box center [632, 382] width 29 height 17
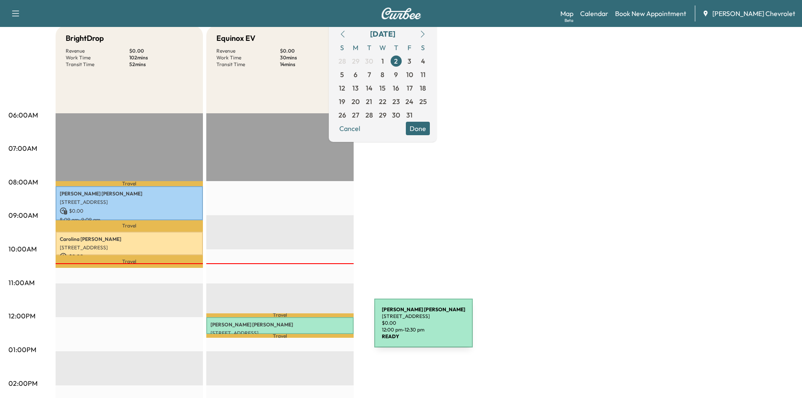
click at [311, 330] on p "[STREET_ADDRESS]" at bounding box center [279, 333] width 139 height 7
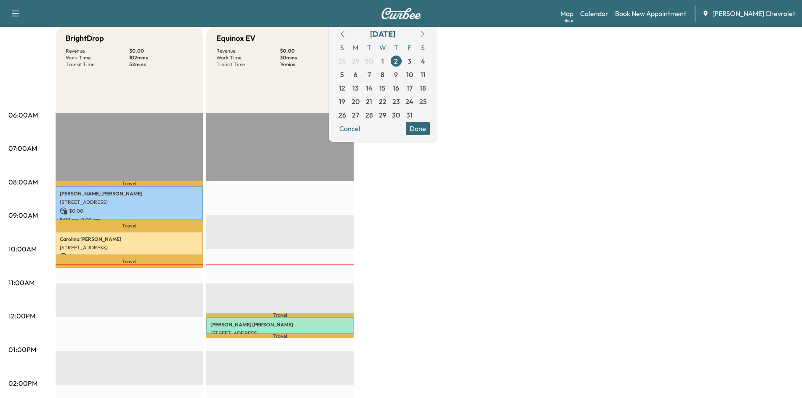
click at [555, 179] on div "BrightDrop Revenue $ 0.00 Work Time 102 mins Transit Time 52 mins Travel [PERSO…" at bounding box center [425, 341] width 738 height 631
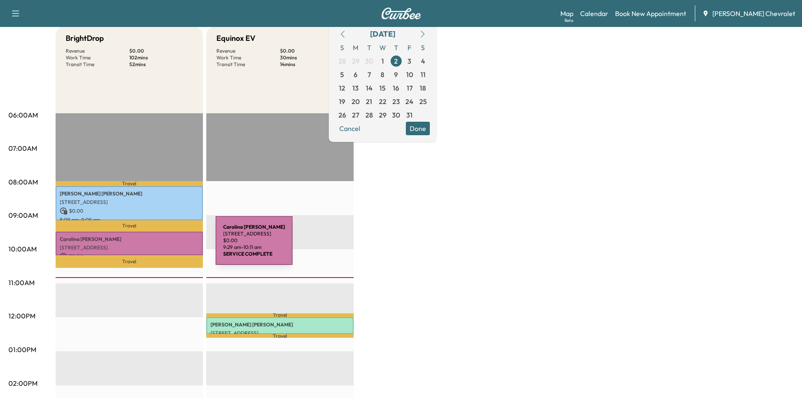
click at [152, 245] on p "[STREET_ADDRESS]" at bounding box center [129, 247] width 139 height 7
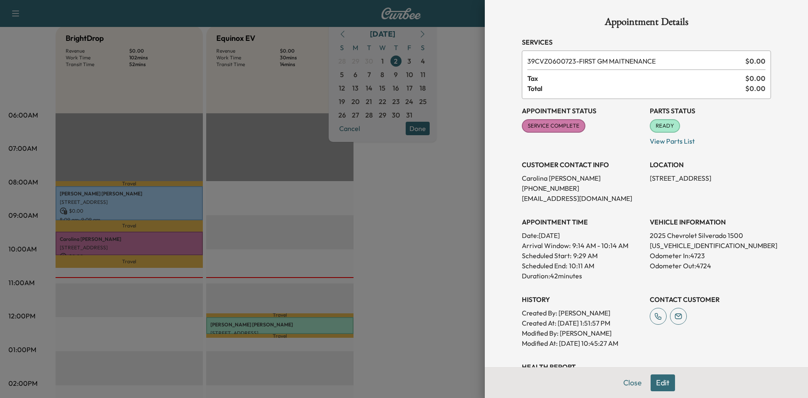
click at [389, 229] on div at bounding box center [404, 199] width 808 height 398
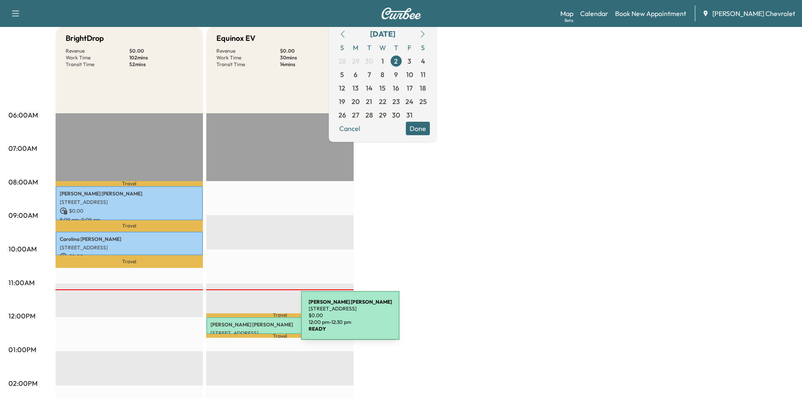
click at [239, 322] on p "[PERSON_NAME]" at bounding box center [279, 324] width 139 height 7
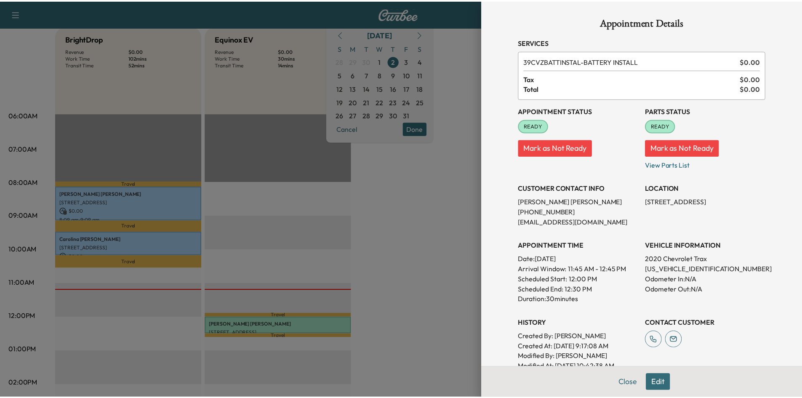
scroll to position [42, 0]
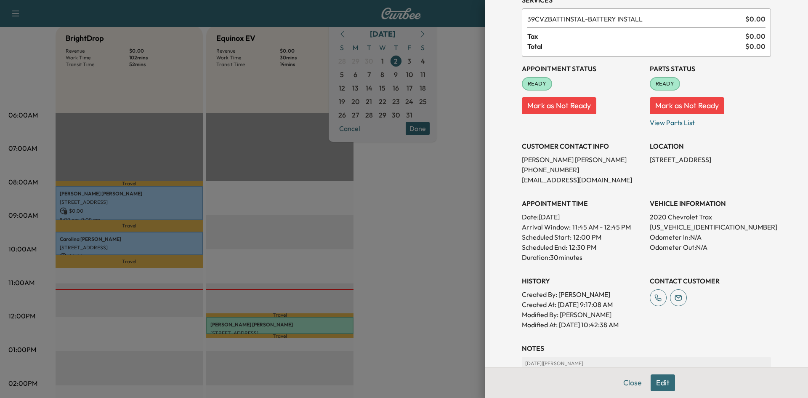
click at [471, 194] on div at bounding box center [404, 199] width 808 height 398
